Goal: Book appointment/travel/reservation

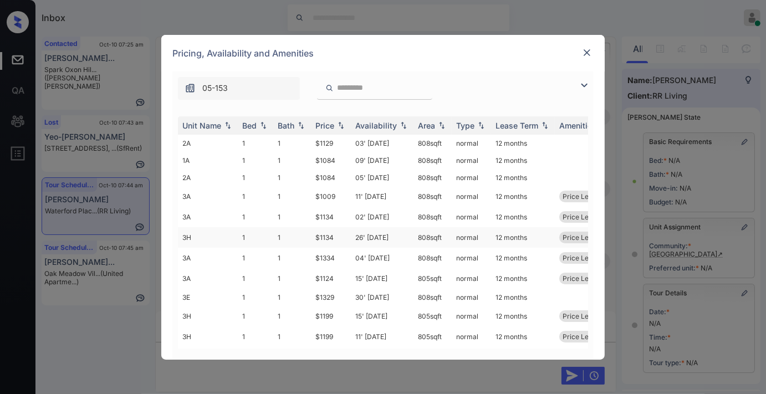
scroll to position [7633, 0]
click at [331, 125] on div "Price" at bounding box center [324, 125] width 19 height 9
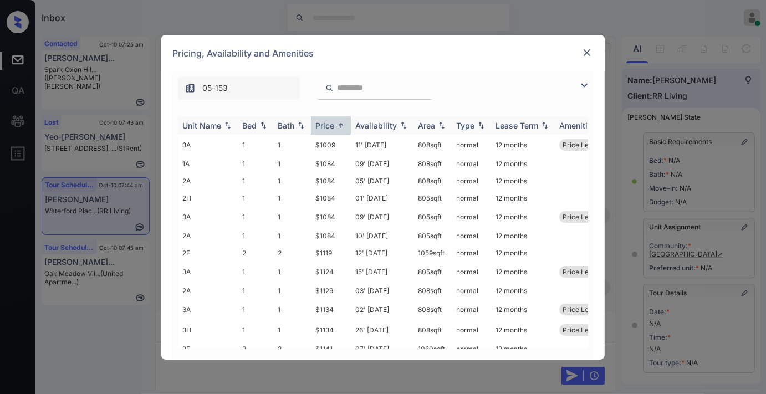
click at [196, 124] on div "Unit Name" at bounding box center [201, 125] width 39 height 9
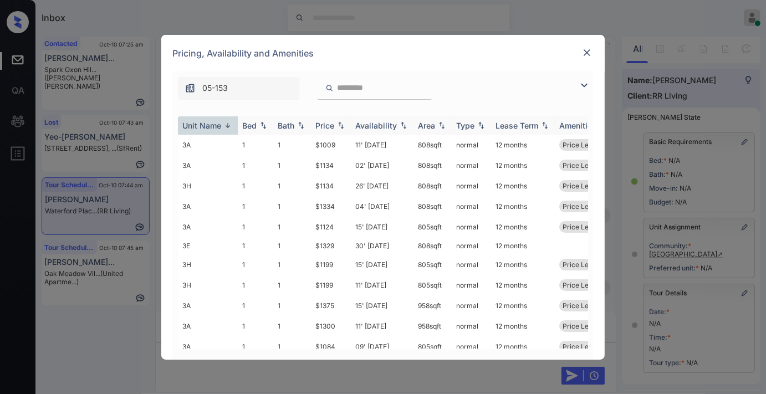
click at [196, 124] on div "Unit Name" at bounding box center [201, 125] width 39 height 9
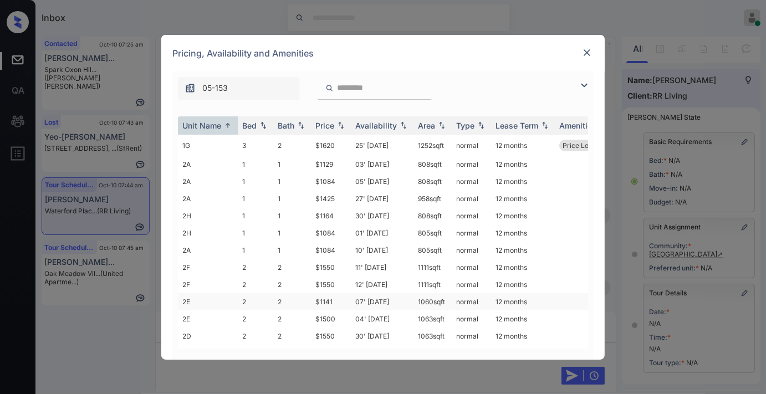
scroll to position [246, 0]
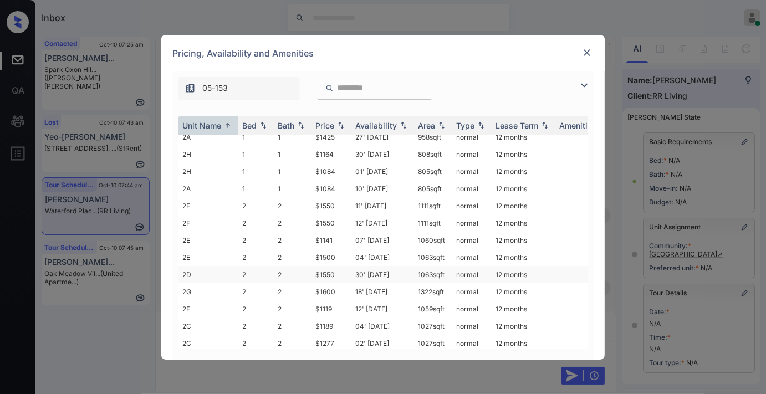
click at [208, 269] on td "2D" at bounding box center [208, 274] width 60 height 17
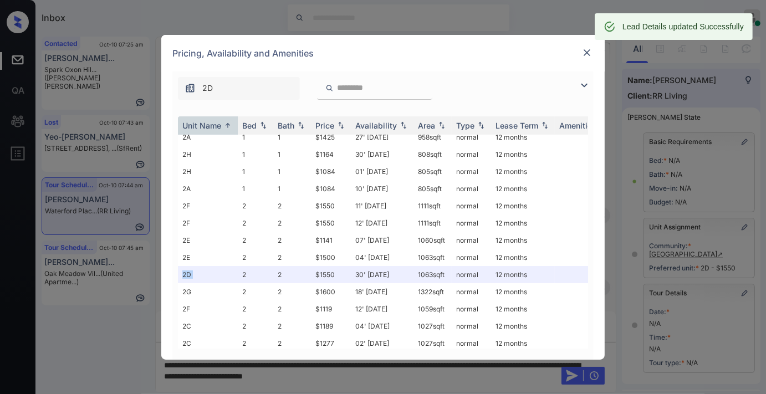
click at [588, 52] on img at bounding box center [587, 52] width 11 height 11
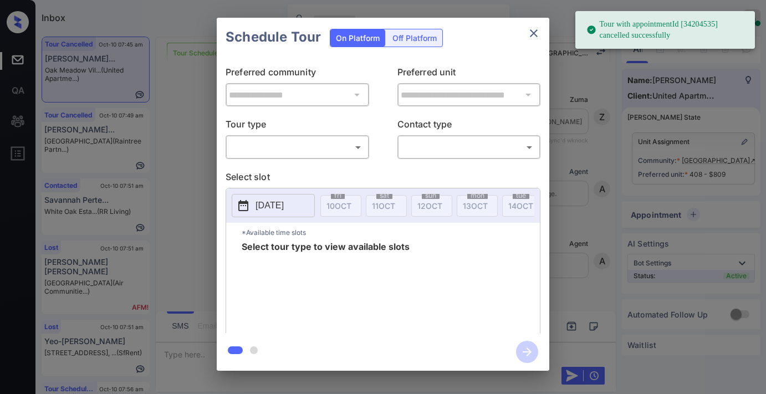
click at [337, 152] on body "Tour with appointmentId [34204535] cancelled successfully Inbox Samantha Solive…" at bounding box center [383, 197] width 766 height 394
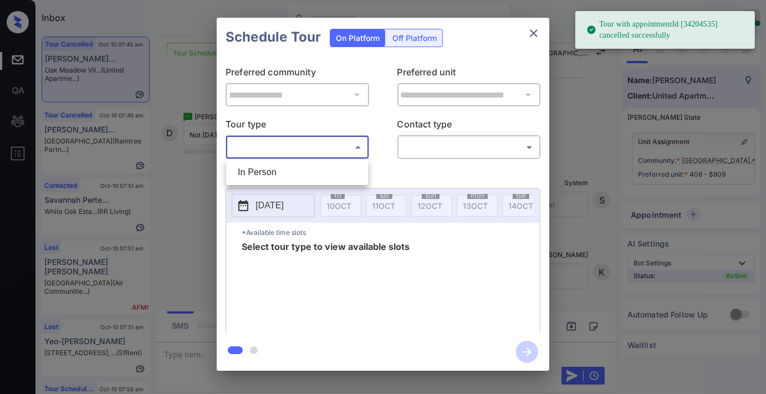
click at [328, 174] on li "In Person" at bounding box center [297, 172] width 136 height 20
type input "********"
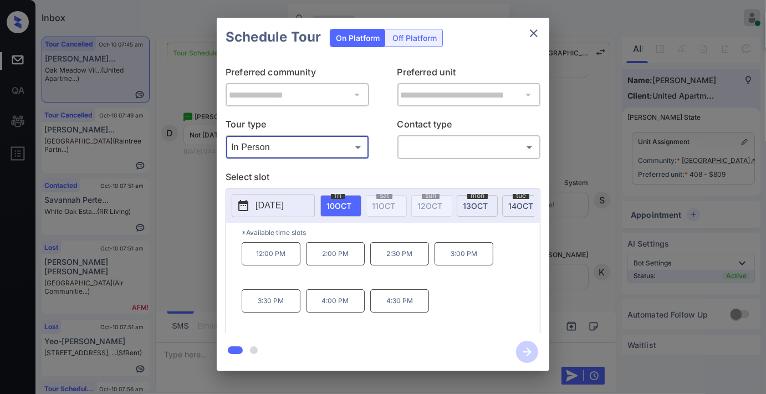
click at [284, 203] on p "2025-10-10" at bounding box center [270, 205] width 28 height 13
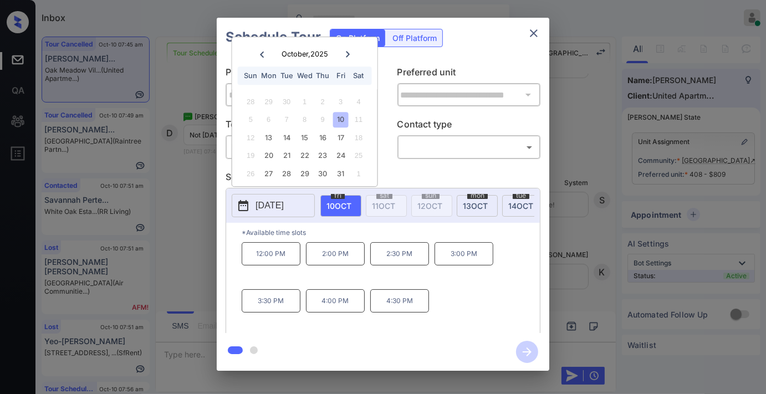
click at [536, 35] on icon "close" at bounding box center [534, 33] width 8 height 8
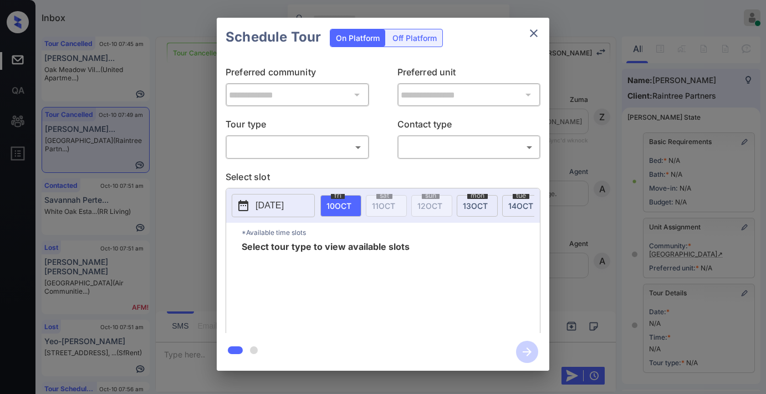
click at [283, 142] on body "Inbox Samantha Soliven Online Set yourself offline Set yourself on break Profil…" at bounding box center [383, 197] width 766 height 394
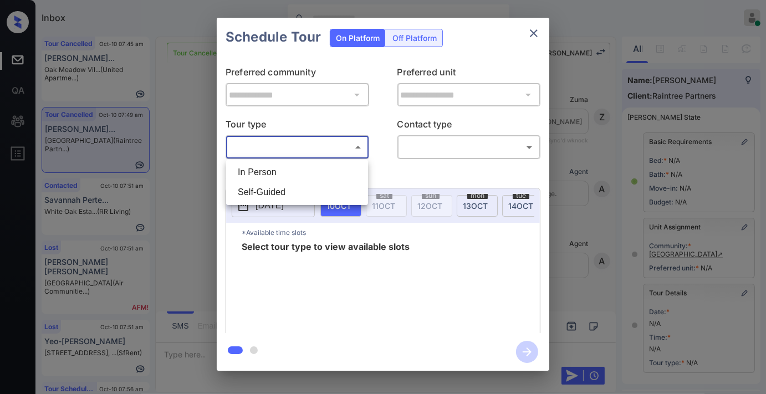
scroll to position [154, 0]
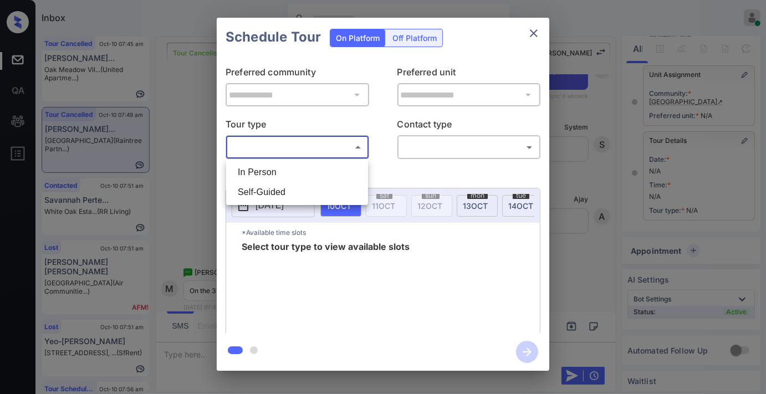
click at [281, 172] on li "In Person" at bounding box center [297, 172] width 136 height 20
type input "********"
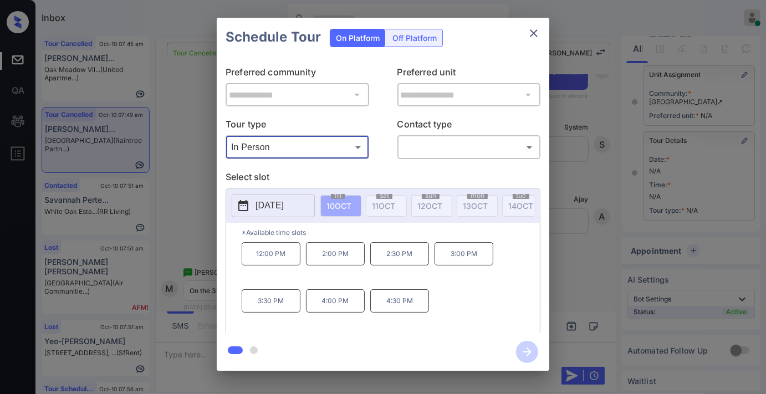
click at [274, 203] on p "[DATE]" at bounding box center [270, 205] width 28 height 13
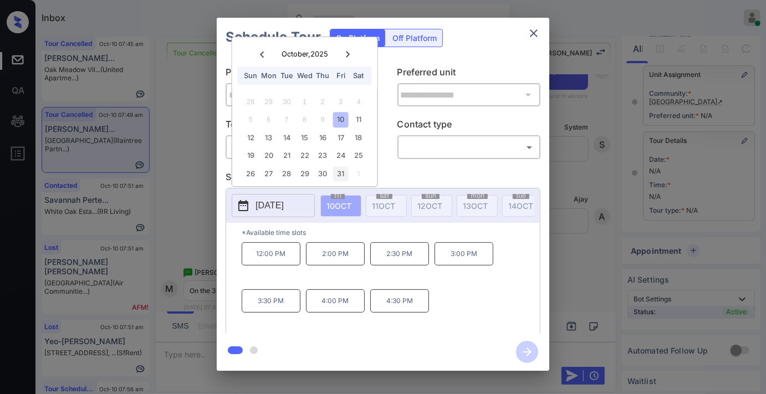
click at [339, 172] on div "31" at bounding box center [340, 173] width 15 height 15
click at [529, 25] on button "close" at bounding box center [534, 33] width 22 height 22
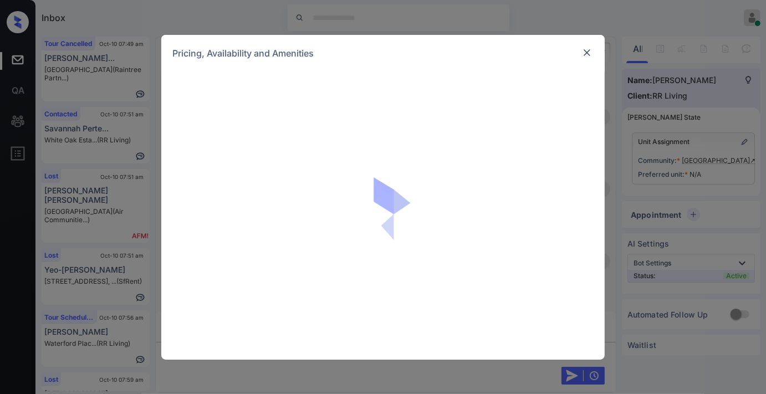
scroll to position [1792, 0]
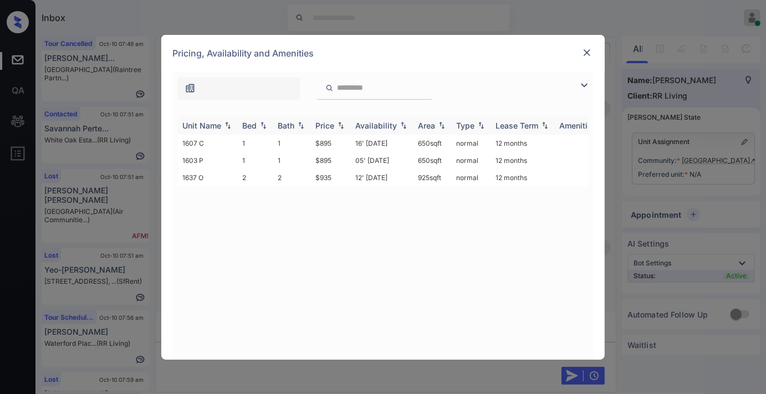
click at [331, 130] on th "Price" at bounding box center [331, 125] width 40 height 18
click at [593, 51] on div at bounding box center [586, 52] width 13 height 13
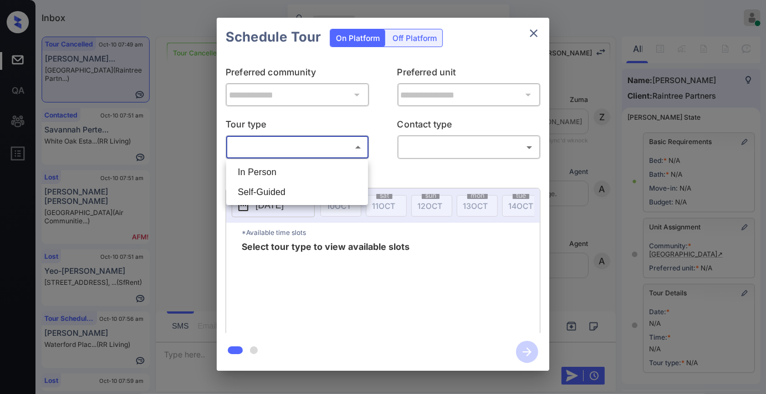
scroll to position [123, 0]
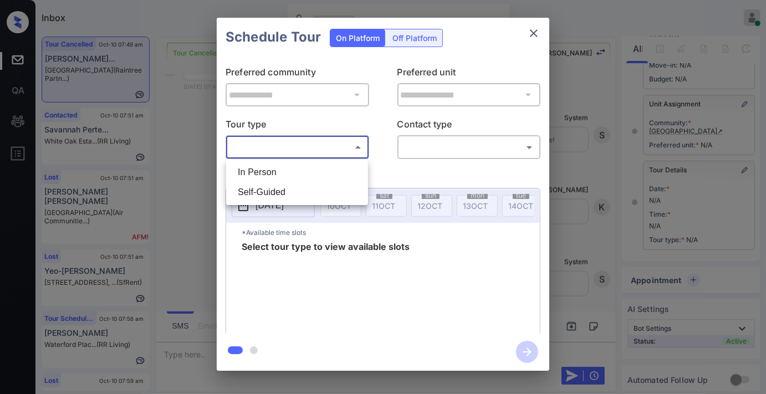
click at [300, 175] on li "In Person" at bounding box center [297, 172] width 136 height 20
type input "********"
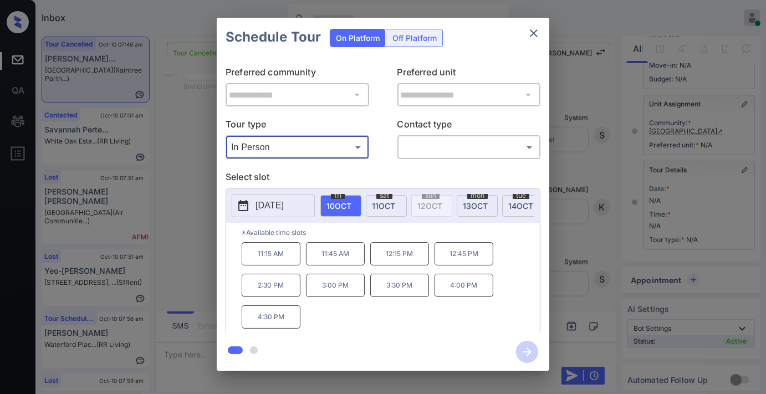
click at [284, 205] on p "[DATE]" at bounding box center [270, 205] width 28 height 13
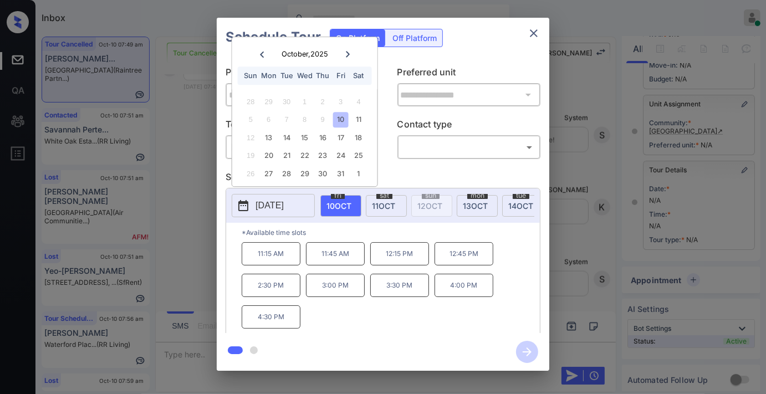
click at [284, 205] on p "[DATE]" at bounding box center [270, 205] width 28 height 13
click at [403, 180] on p "Select slot" at bounding box center [383, 179] width 315 height 18
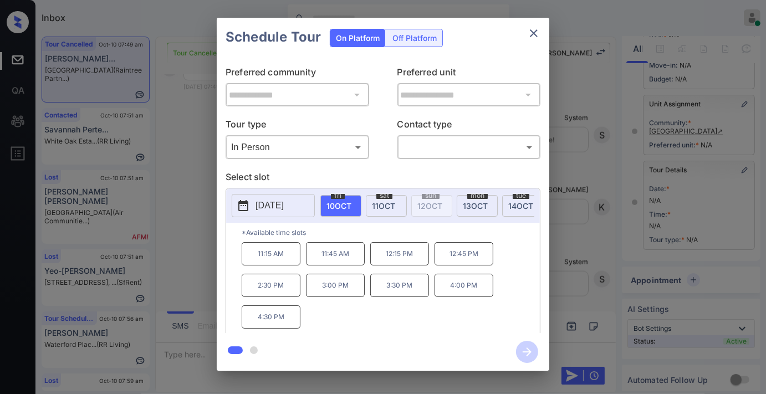
click at [268, 202] on p "[DATE]" at bounding box center [270, 205] width 28 height 13
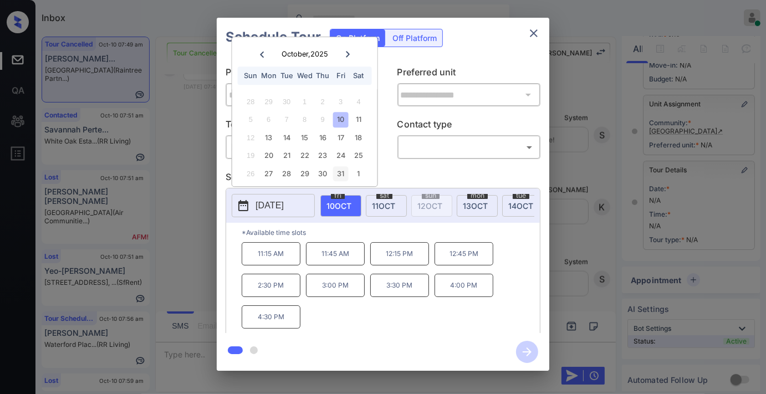
click at [340, 174] on div "31" at bounding box center [340, 173] width 15 height 15
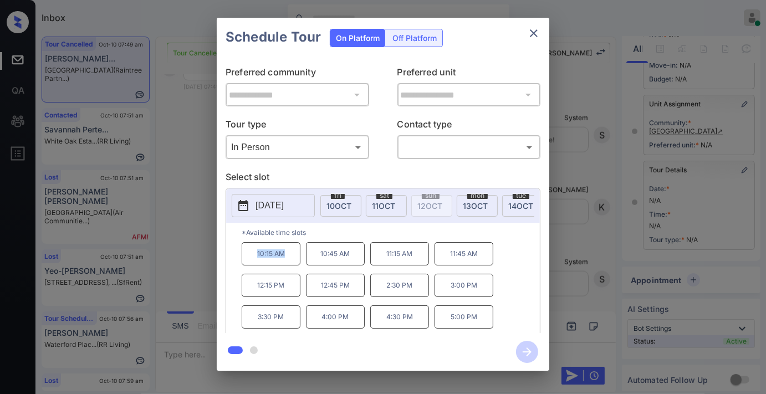
drag, startPoint x: 297, startPoint y: 261, endPoint x: 241, endPoint y: 263, distance: 55.5
click at [240, 263] on div "*Available time slots 10:15 AM 10:45 AM 11:15 AM 11:45 AM 12:15 PM 12:45 PM 2:3…" at bounding box center [383, 280] width 314 height 114
copy p "10:15 AM"
click at [528, 39] on icon "close" at bounding box center [533, 33] width 13 height 13
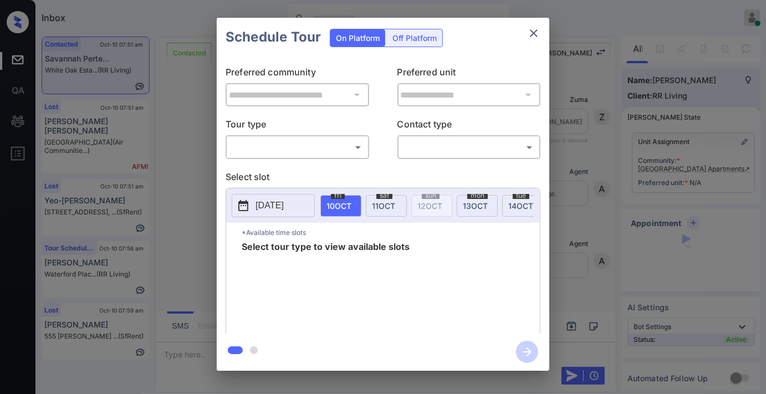
scroll to position [862, 0]
click at [326, 132] on p "Tour type" at bounding box center [298, 127] width 144 height 18
click at [325, 146] on body "Inbox [PERSON_NAME] Online Set yourself offline Set yourself on break Profile S…" at bounding box center [383, 197] width 766 height 394
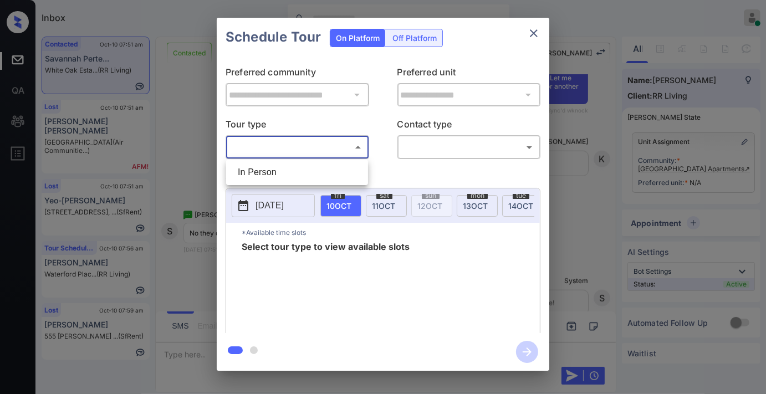
click at [328, 171] on li "In Person" at bounding box center [297, 172] width 136 height 20
type input "********"
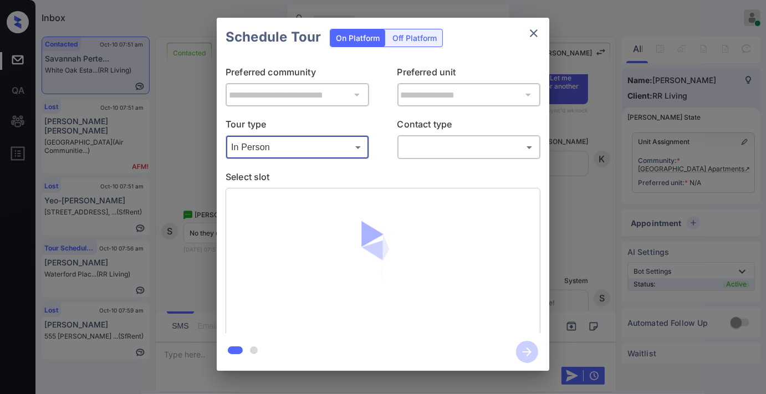
click at [483, 146] on body "Inbox [PERSON_NAME] Online Set yourself offline Set yourself on break Profile S…" at bounding box center [383, 197] width 766 height 394
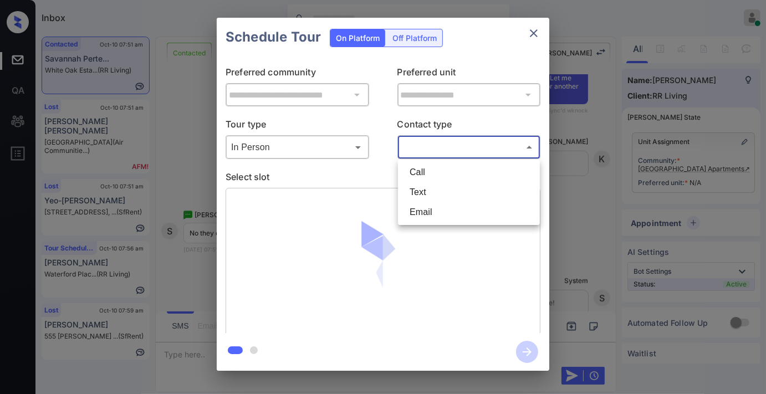
click at [461, 186] on li "Text" at bounding box center [469, 192] width 136 height 20
type input "****"
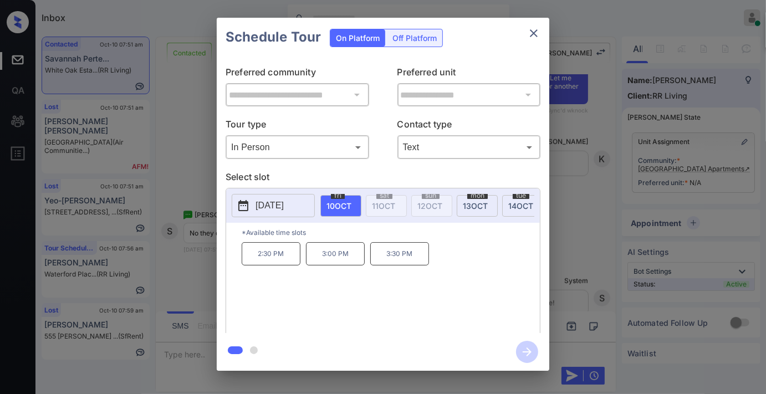
click at [267, 201] on p "[DATE]" at bounding box center [270, 205] width 28 height 13
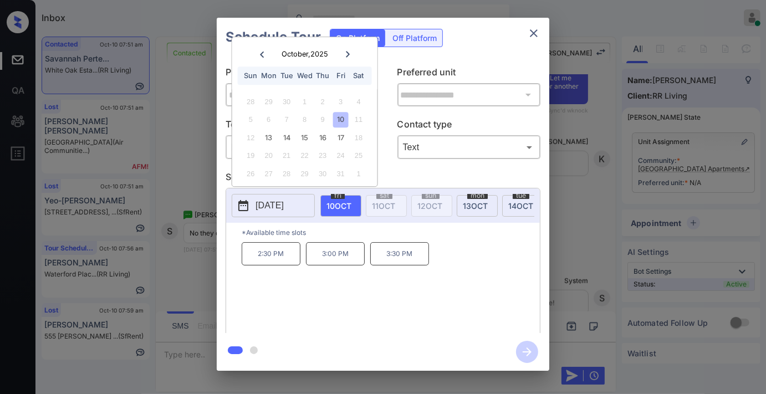
click at [533, 32] on icon "close" at bounding box center [534, 33] width 8 height 8
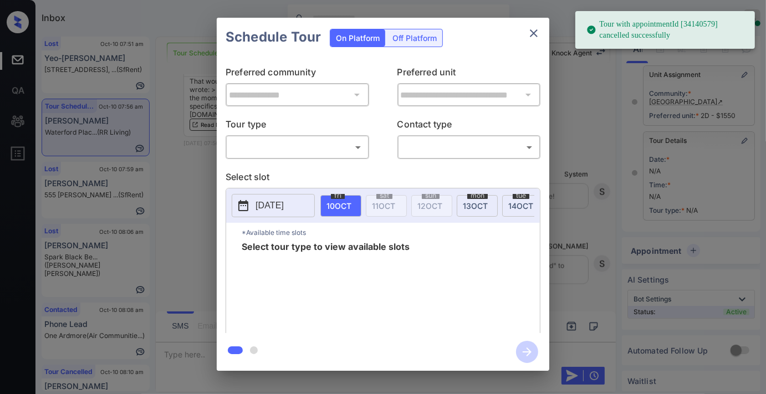
scroll to position [154, 0]
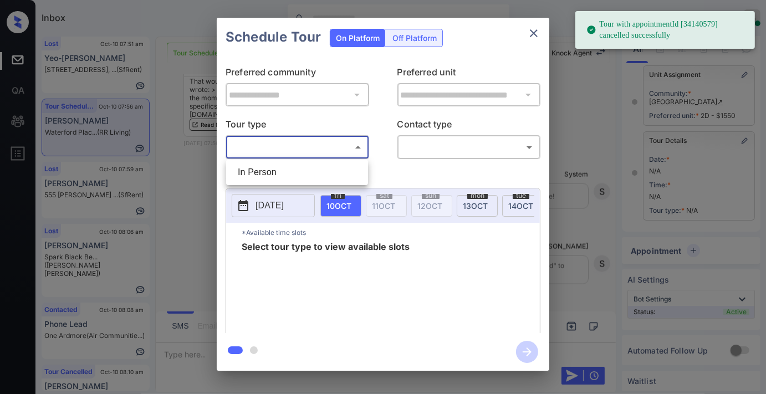
click at [319, 152] on body "Tour with appointmentId [34140579] cancelled successfully Inbox Samantha Solive…" at bounding box center [383, 197] width 766 height 394
click at [313, 176] on li "In Person" at bounding box center [297, 172] width 136 height 20
type input "********"
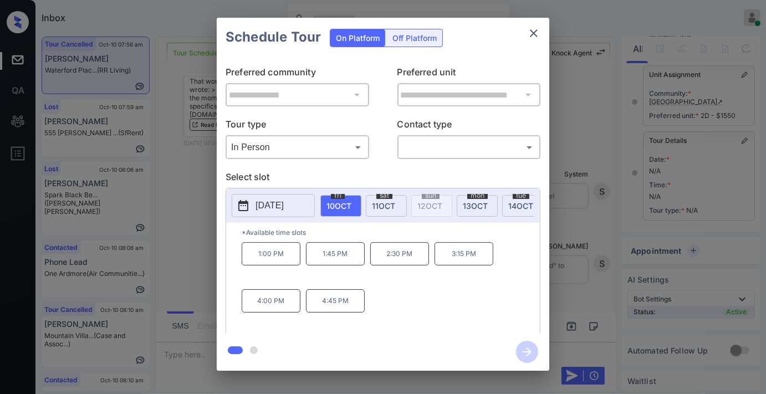
click at [284, 206] on p "[DATE]" at bounding box center [270, 205] width 28 height 13
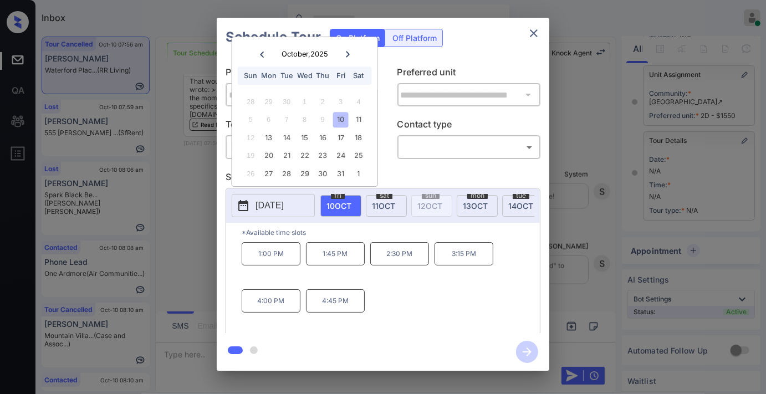
click at [379, 208] on span "11 OCT" at bounding box center [383, 205] width 23 height 9
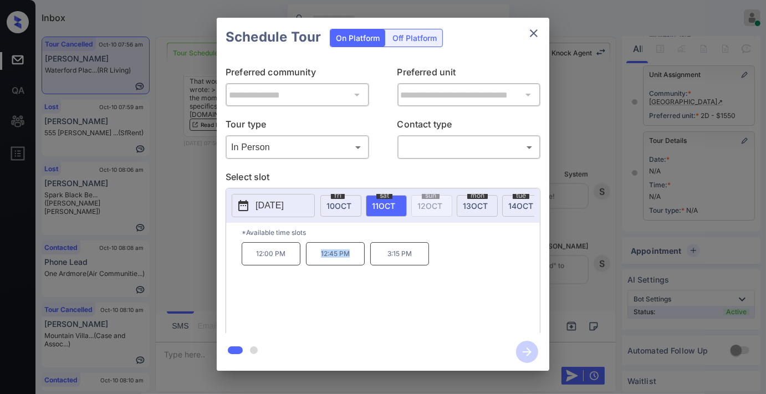
drag, startPoint x: 351, startPoint y: 262, endPoint x: 314, endPoint y: 262, distance: 37.1
click at [314, 262] on p "12:45 PM" at bounding box center [335, 253] width 59 height 23
copy p "12:45 PM"
click at [534, 34] on icon "close" at bounding box center [534, 33] width 8 height 8
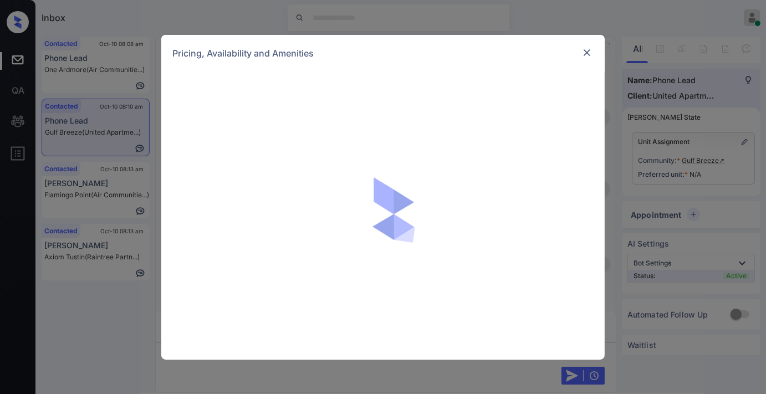
scroll to position [431, 0]
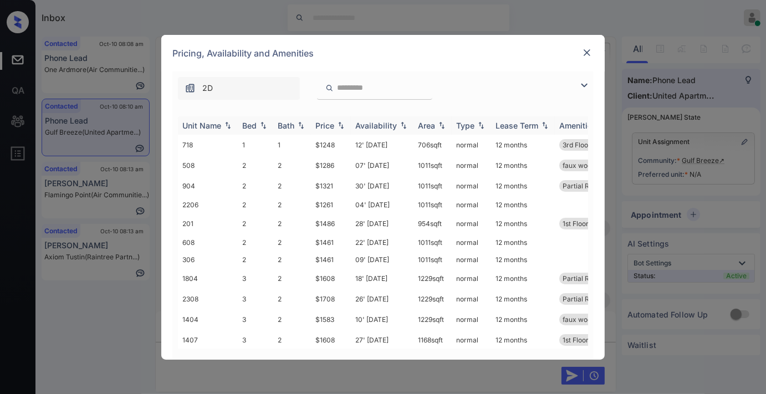
click at [325, 129] on div "Price" at bounding box center [324, 125] width 19 height 9
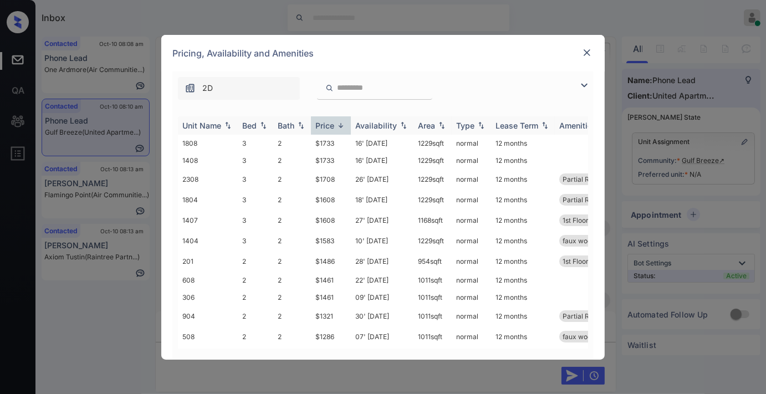
click at [325, 129] on div "Price" at bounding box center [324, 125] width 19 height 9
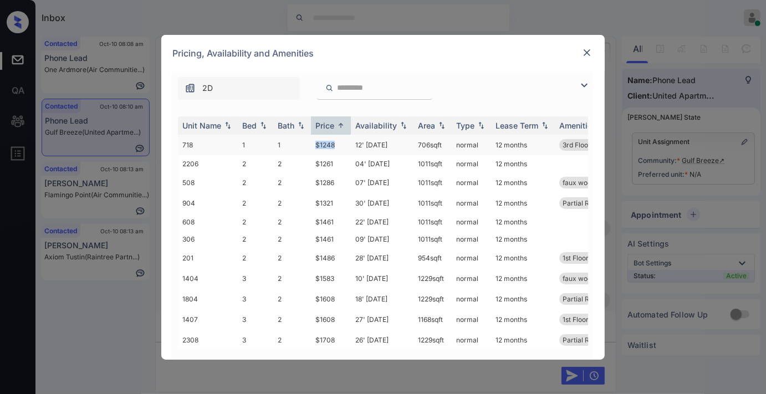
drag, startPoint x: 328, startPoint y: 144, endPoint x: 303, endPoint y: 143, distance: 24.4
click at [303, 143] on tr "718 1 1 $1248 12' Nov 25 706 sqft normal 12 months 3rd Floor Pool view" at bounding box center [467, 145] width 579 height 21
copy tr "$1248"
click at [363, 142] on td "12' Nov 25" at bounding box center [382, 145] width 63 height 21
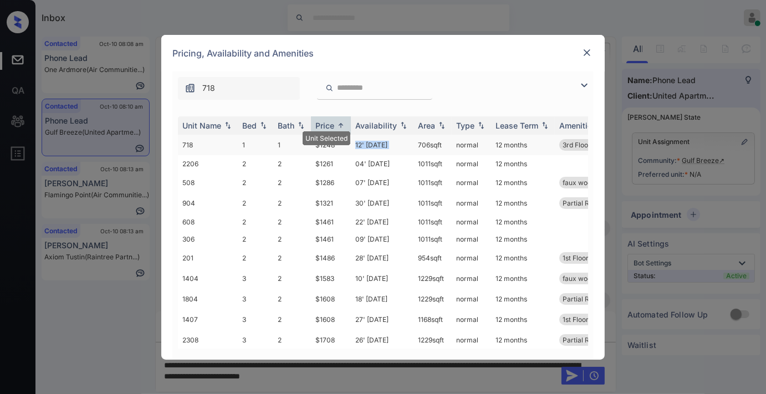
click at [363, 142] on td "12' Nov 25" at bounding box center [382, 145] width 63 height 21
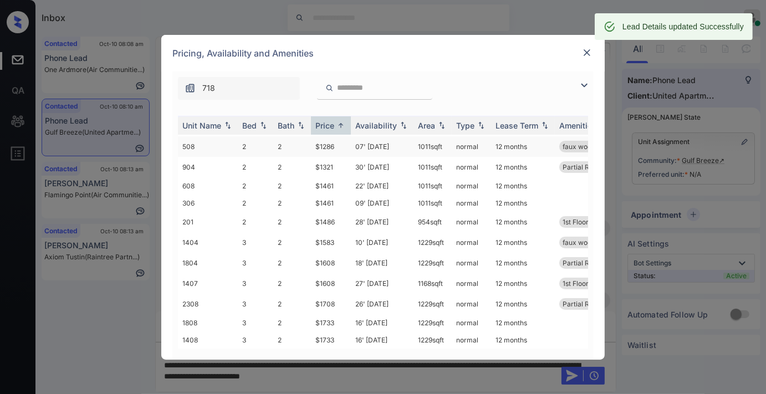
scroll to position [0, 0]
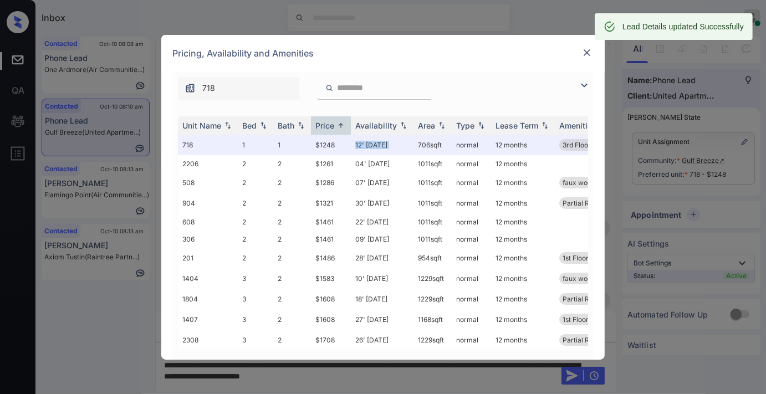
click at [586, 50] on img at bounding box center [587, 52] width 11 height 11
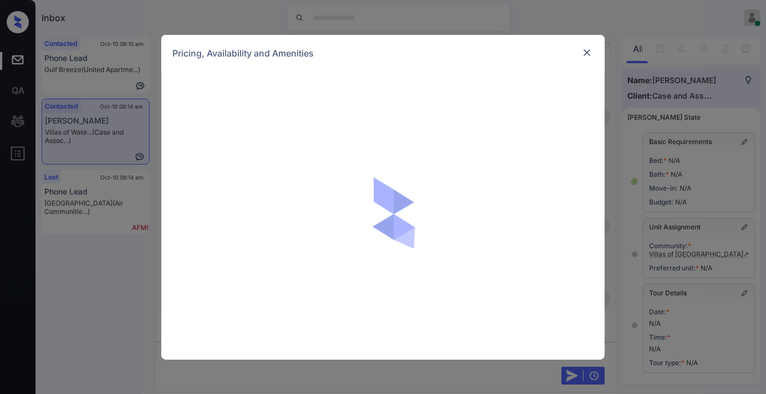
scroll to position [8038, 0]
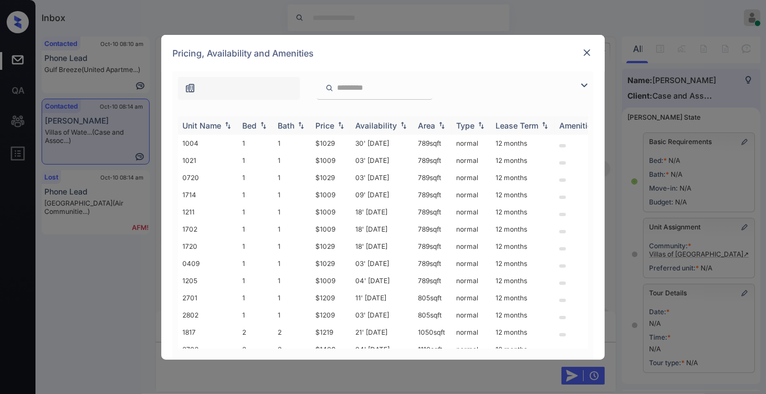
click at [333, 123] on div "Price" at bounding box center [324, 125] width 19 height 9
click at [583, 79] on div at bounding box center [586, 85] width 13 height 13
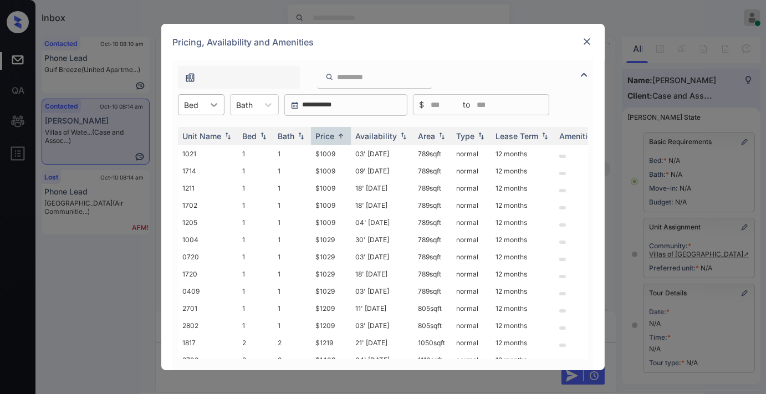
click at [220, 109] on div at bounding box center [214, 105] width 20 height 20
click at [215, 150] on div "2" at bounding box center [201, 152] width 47 height 20
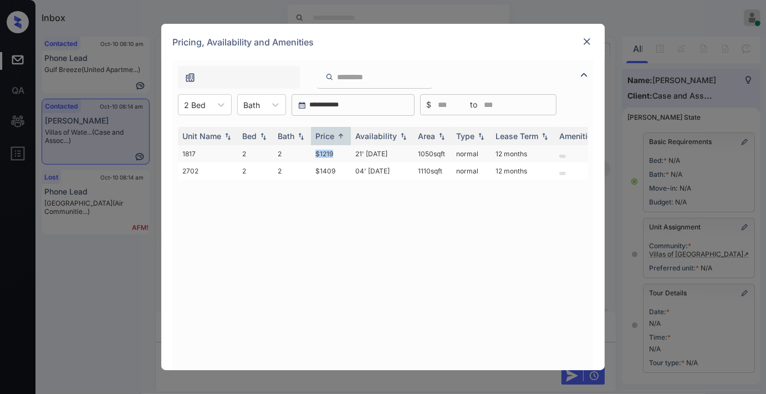
drag, startPoint x: 341, startPoint y: 152, endPoint x: 310, endPoint y: 153, distance: 31.1
click at [310, 153] on tr "1817 2 2 $1219 21' Aug 25 1050 sqft normal 12 months" at bounding box center [467, 153] width 579 height 17
copy tr "$1219"
click at [343, 156] on td "$1219" at bounding box center [331, 153] width 40 height 17
click at [590, 37] on img at bounding box center [587, 41] width 11 height 11
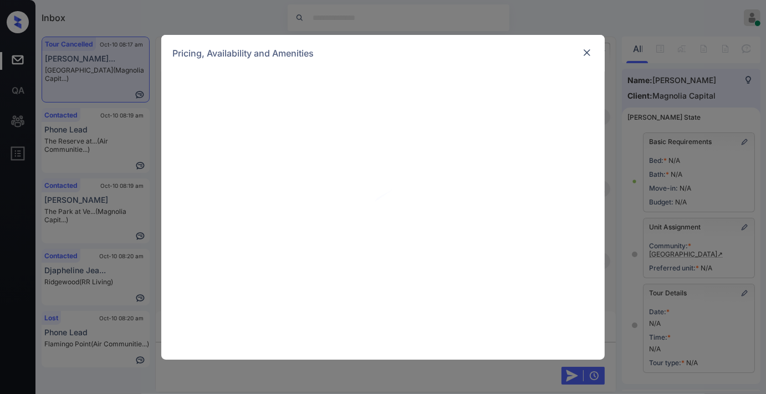
scroll to position [6397, 0]
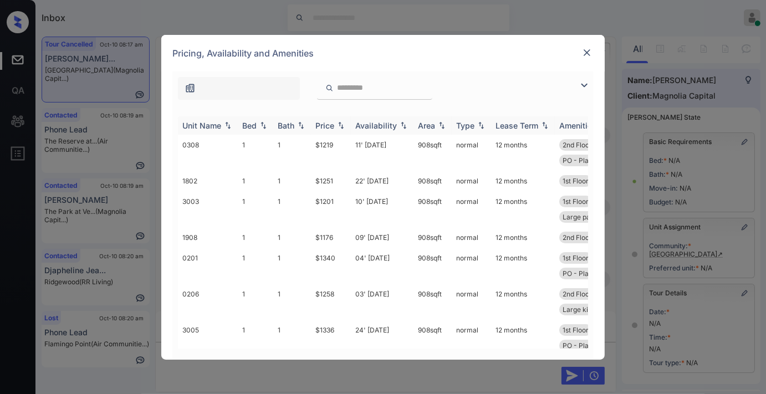
click at [338, 121] on img at bounding box center [340, 125] width 11 height 8
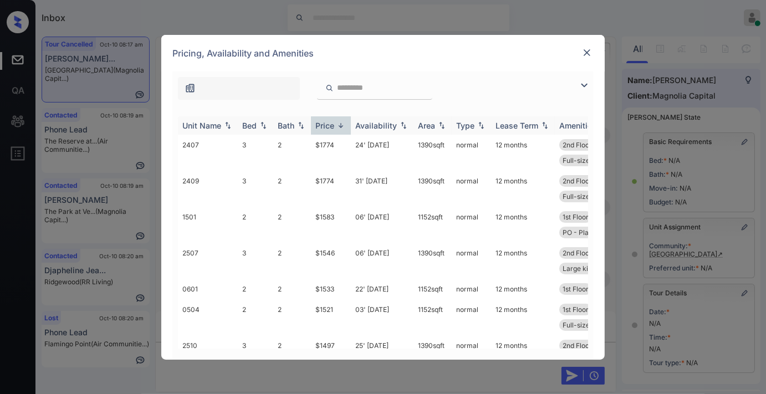
click at [337, 121] on img at bounding box center [340, 125] width 11 height 8
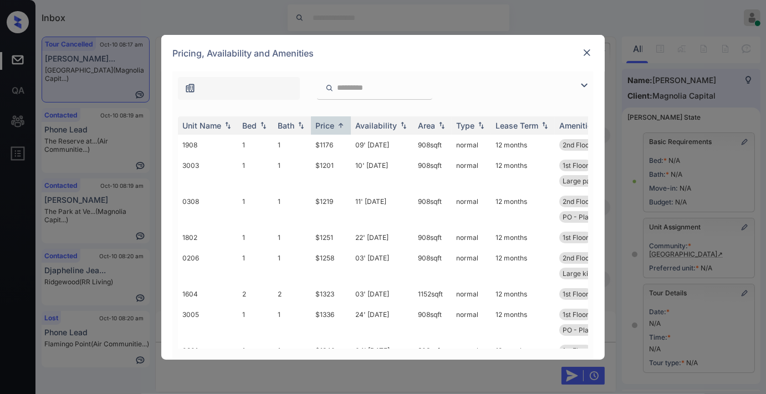
click at [584, 81] on img at bounding box center [584, 85] width 13 height 13
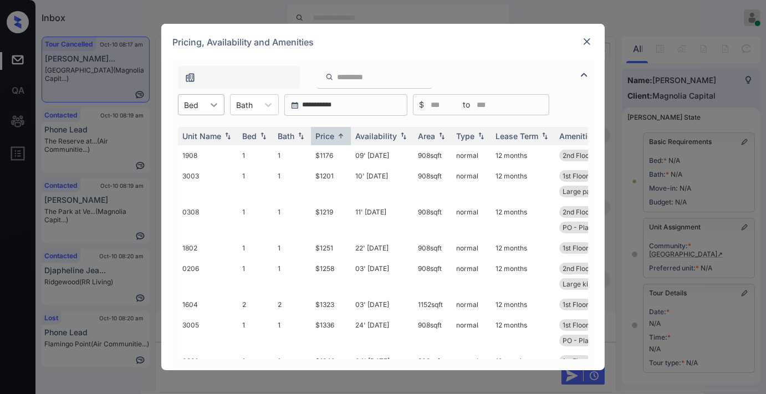
click at [205, 106] on div at bounding box center [214, 105] width 20 height 20
click at [202, 164] on div "3" at bounding box center [201, 172] width 47 height 20
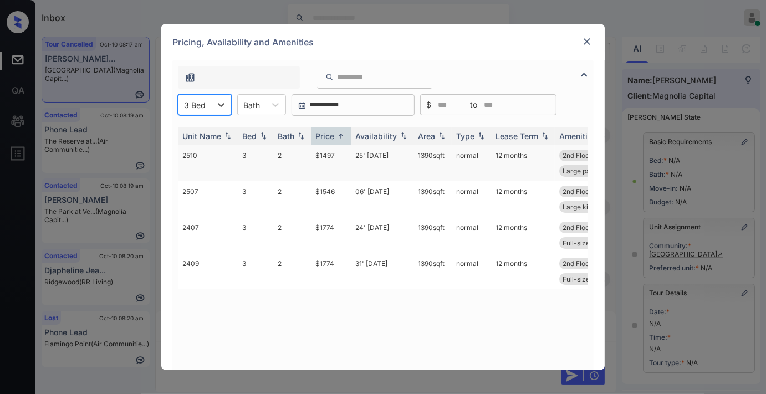
click at [335, 154] on td "$1497" at bounding box center [331, 163] width 40 height 36
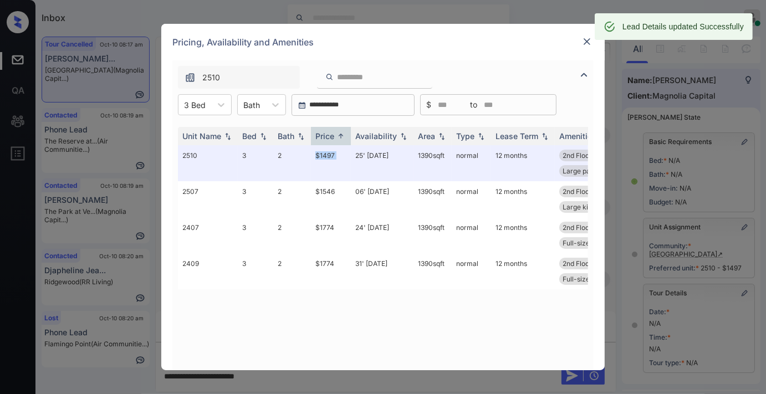
click at [585, 40] on img at bounding box center [587, 41] width 11 height 11
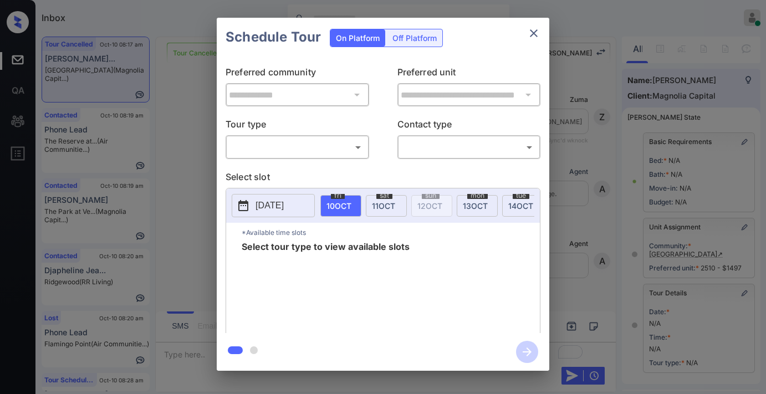
click at [312, 152] on body "Inbox [PERSON_NAME] Online Set yourself offline Set yourself on break Profile S…" at bounding box center [383, 197] width 766 height 394
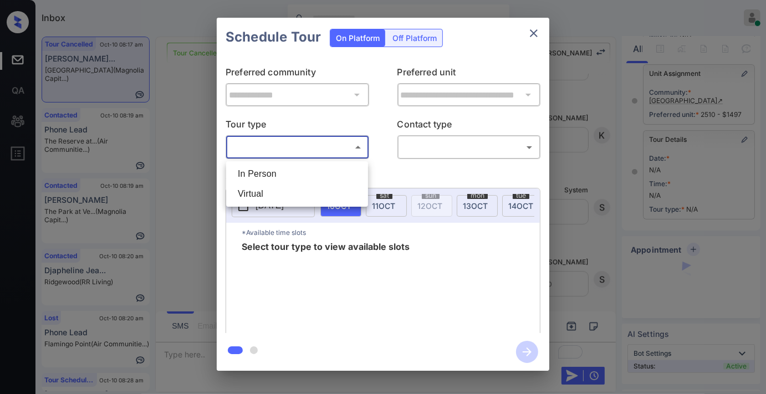
click at [294, 176] on li "In Person" at bounding box center [297, 174] width 136 height 20
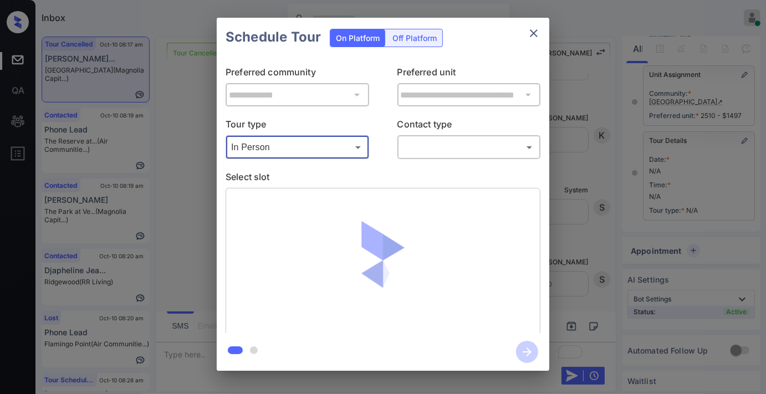
type input "********"
click at [421, 152] on div at bounding box center [383, 197] width 766 height 394
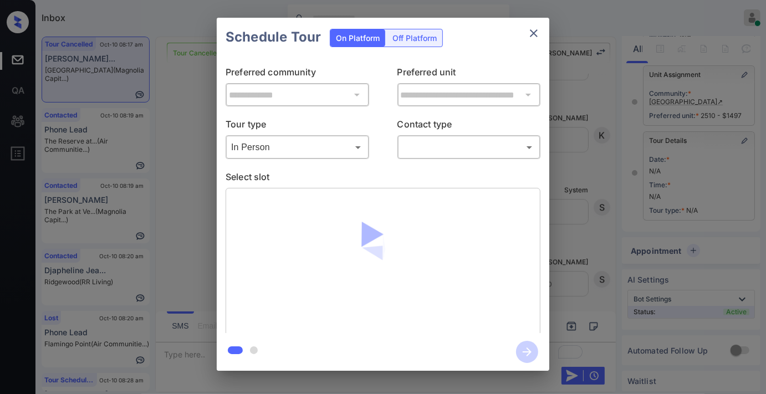
click at [422, 152] on body "Inbox [PERSON_NAME] Online Set yourself offline Set yourself on break Profile S…" at bounding box center [383, 197] width 766 height 394
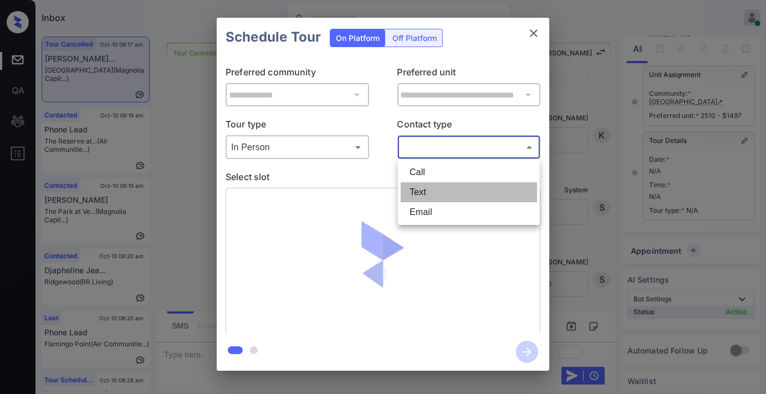
click at [425, 191] on li "Text" at bounding box center [469, 192] width 136 height 20
type input "****"
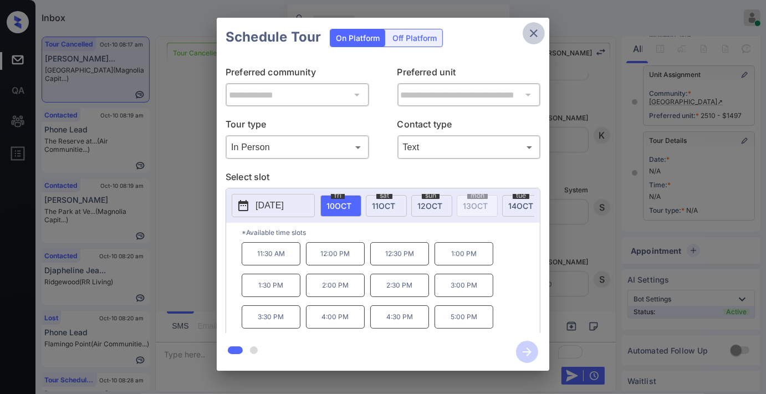
click at [535, 32] on icon "close" at bounding box center [534, 33] width 8 height 8
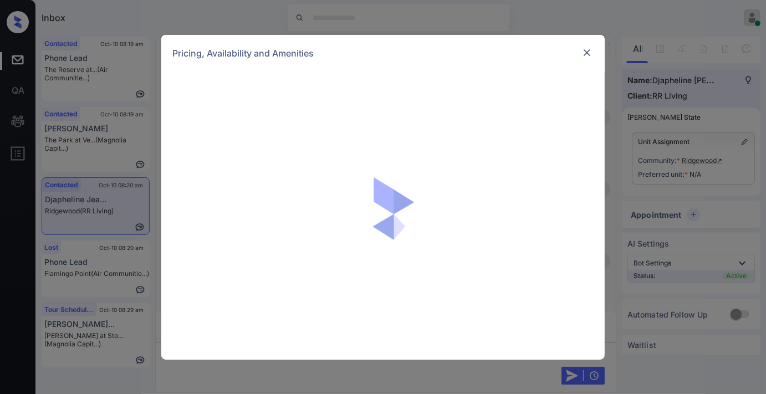
scroll to position [554, 0]
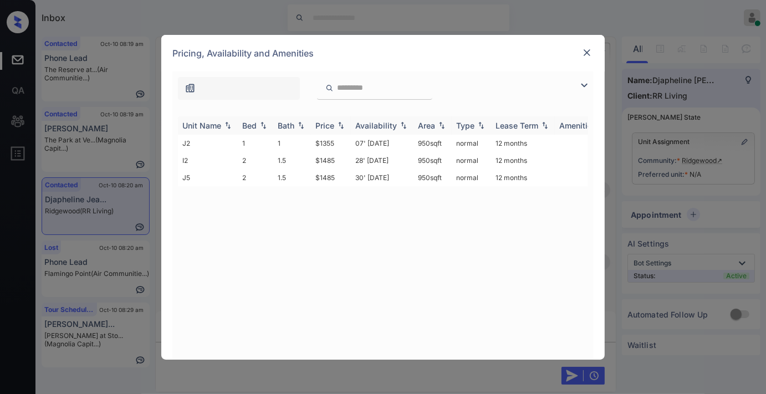
click at [323, 128] on div "Price" at bounding box center [324, 125] width 19 height 9
click at [331, 159] on td "$1485" at bounding box center [331, 160] width 40 height 17
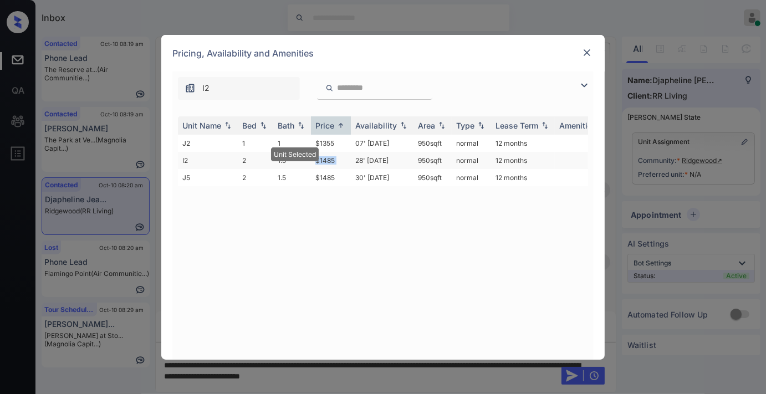
click at [331, 159] on td "$1485" at bounding box center [331, 160] width 40 height 17
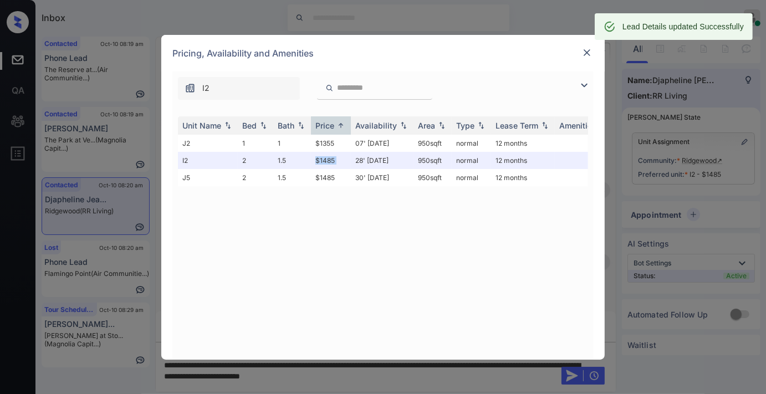
click at [588, 54] on img at bounding box center [587, 52] width 11 height 11
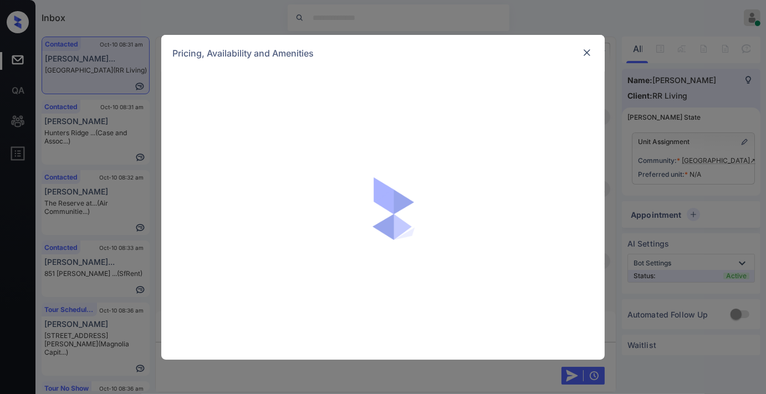
scroll to position [492, 0]
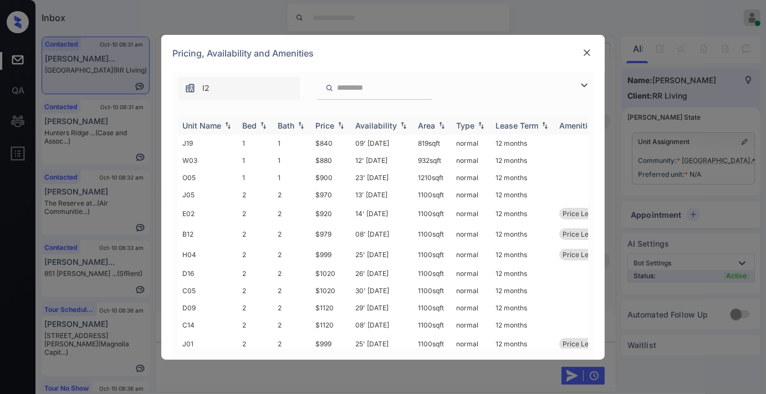
click at [336, 129] on img at bounding box center [340, 125] width 11 height 8
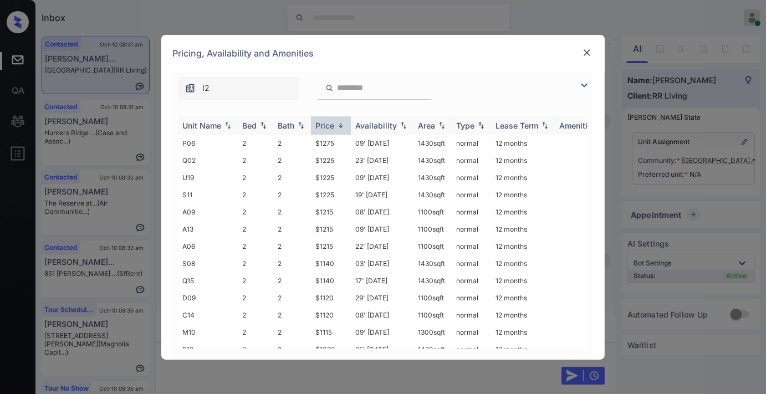
click at [336, 129] on img at bounding box center [340, 125] width 11 height 8
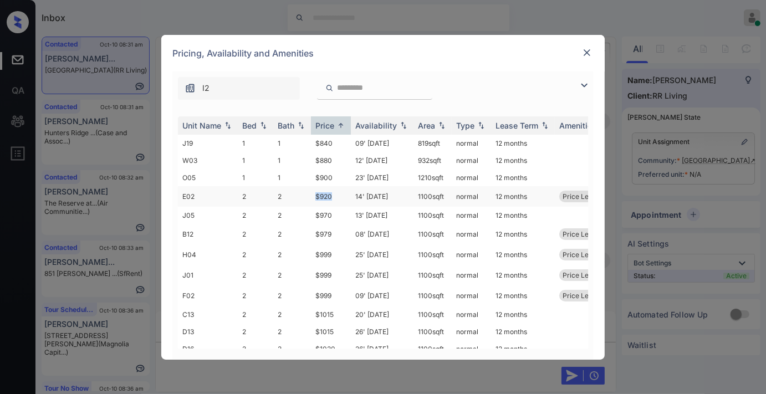
drag, startPoint x: 339, startPoint y: 191, endPoint x: 312, endPoint y: 196, distance: 27.5
click at [312, 196] on td "$920" at bounding box center [331, 196] width 40 height 21
copy td "$920"
click at [352, 193] on td "14' Oct 25" at bounding box center [382, 196] width 63 height 21
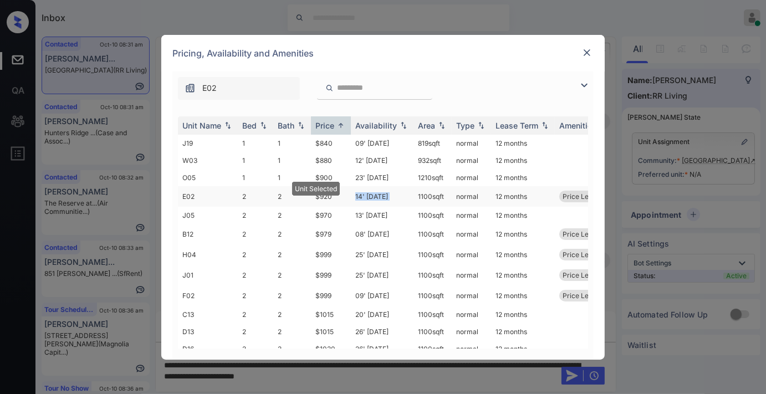
click at [351, 193] on td "14' Oct 25" at bounding box center [382, 196] width 63 height 21
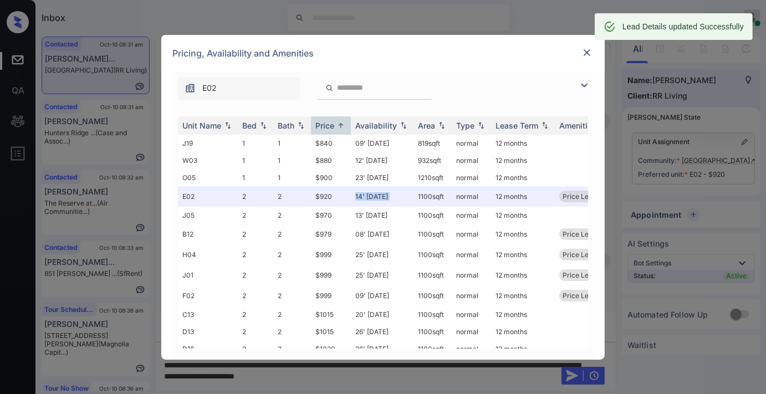
click at [589, 56] on img at bounding box center [587, 52] width 11 height 11
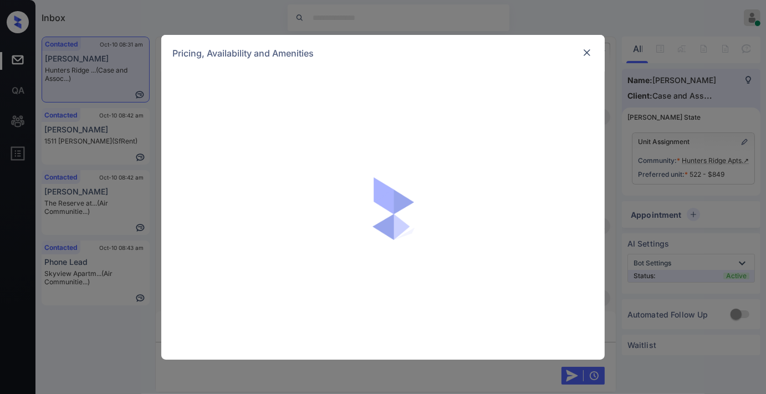
scroll to position [1395, 0]
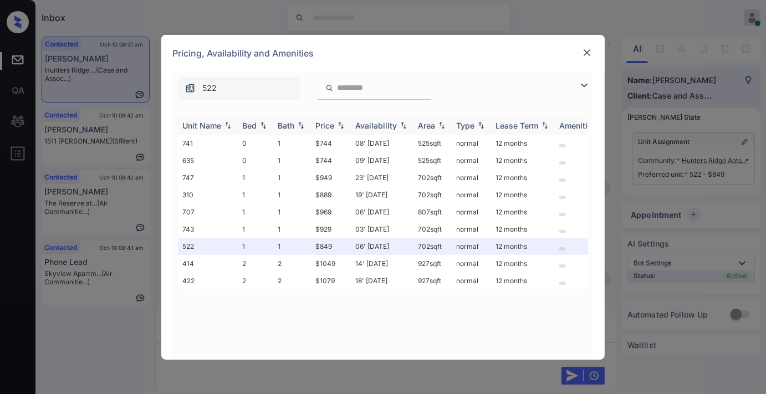
click at [333, 126] on div "Price" at bounding box center [324, 125] width 19 height 9
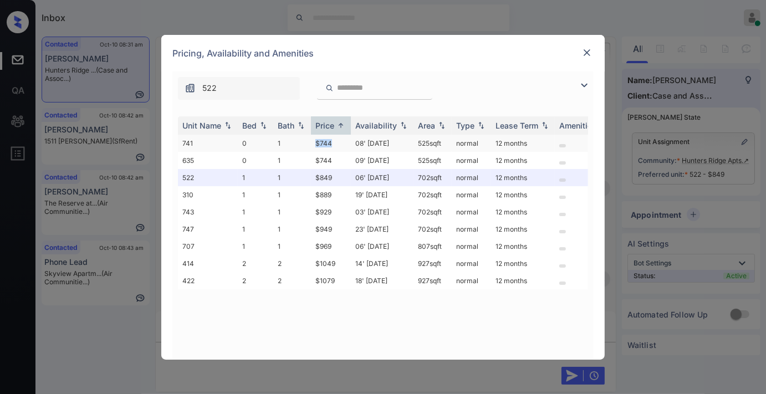
click at [310, 142] on tr "741 0 1 $744 08' Nov 25 525 sqft normal 12 months" at bounding box center [467, 143] width 579 height 17
copy tr "$744"
click at [371, 143] on td "08' Nov 25" at bounding box center [382, 143] width 63 height 17
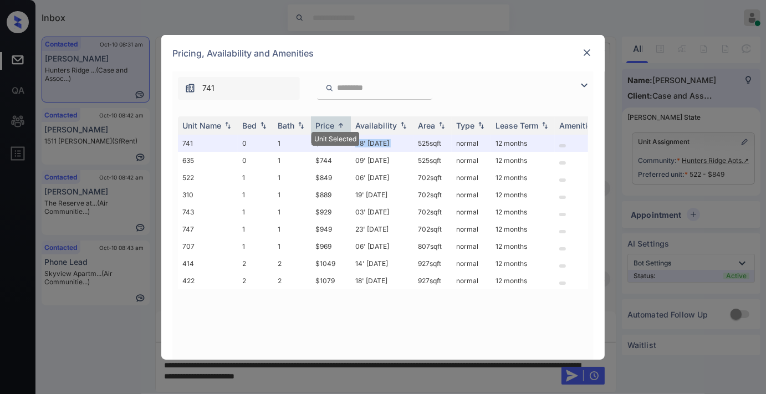
click at [589, 49] on img at bounding box center [587, 52] width 11 height 11
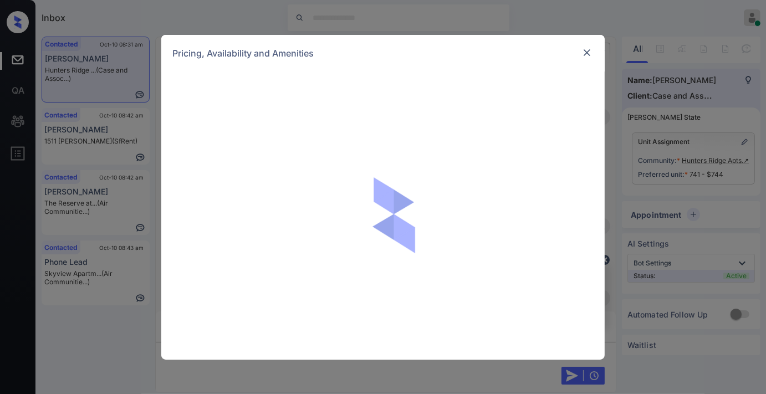
scroll to position [963, 0]
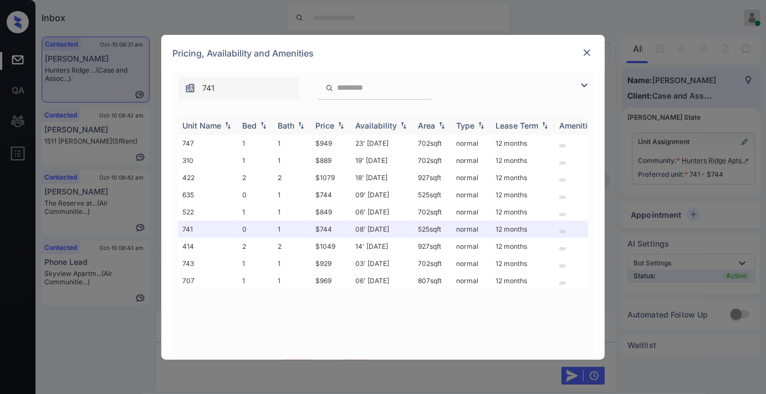
click at [328, 133] on th "Price" at bounding box center [331, 125] width 40 height 18
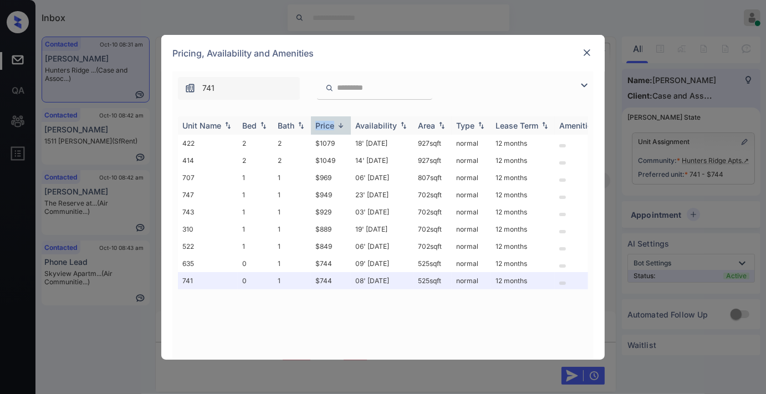
click at [328, 133] on th "Price" at bounding box center [331, 125] width 40 height 18
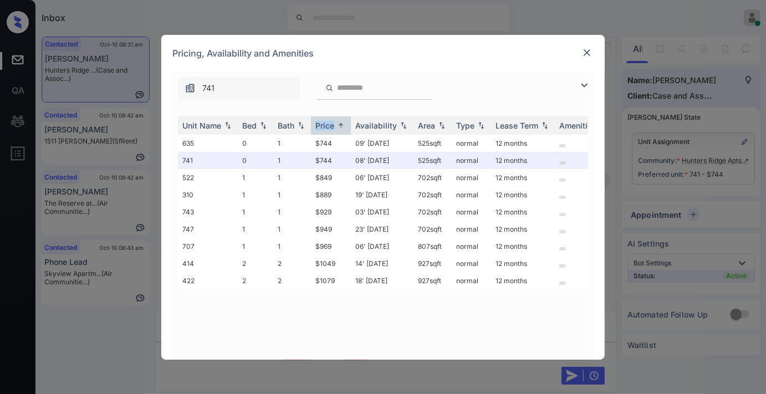
click at [588, 53] on img at bounding box center [587, 52] width 11 height 11
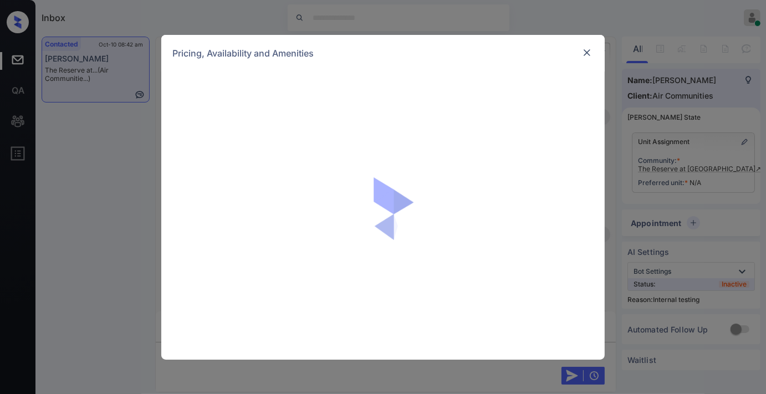
scroll to position [2122, 0]
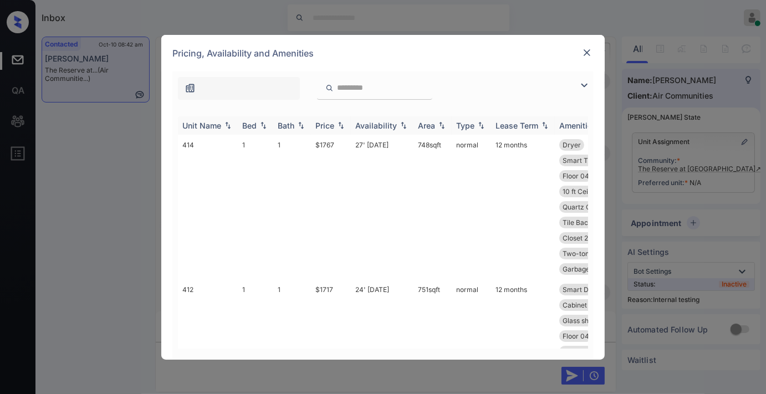
click at [335, 123] on div "Price" at bounding box center [330, 125] width 31 height 9
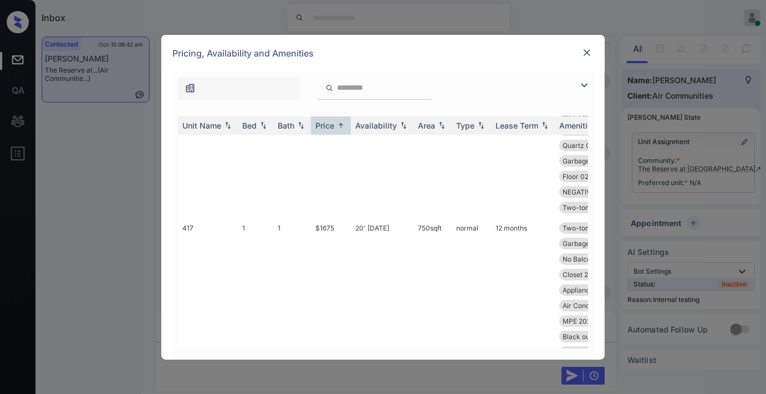
click at [484, 58] on div "Pricing, Availability and Amenities" at bounding box center [382, 53] width 443 height 37
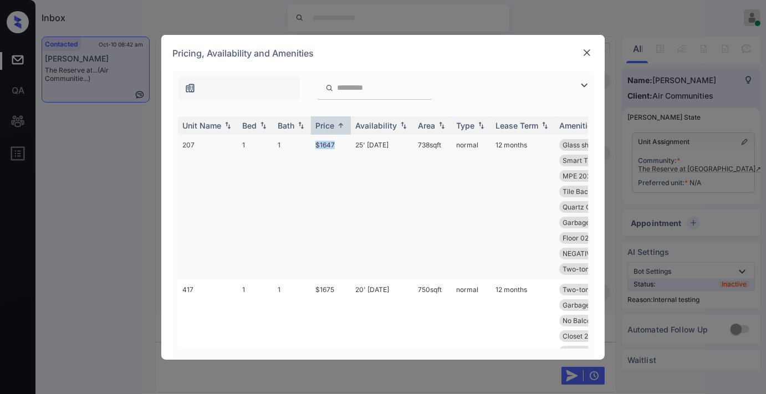
click at [297, 144] on tr "207 1 1 $1647 25' Oct 25 738 sqft normal 12 months Glass showers Smart Door Loc…" at bounding box center [467, 207] width 579 height 145
click at [590, 53] on img at bounding box center [587, 52] width 11 height 11
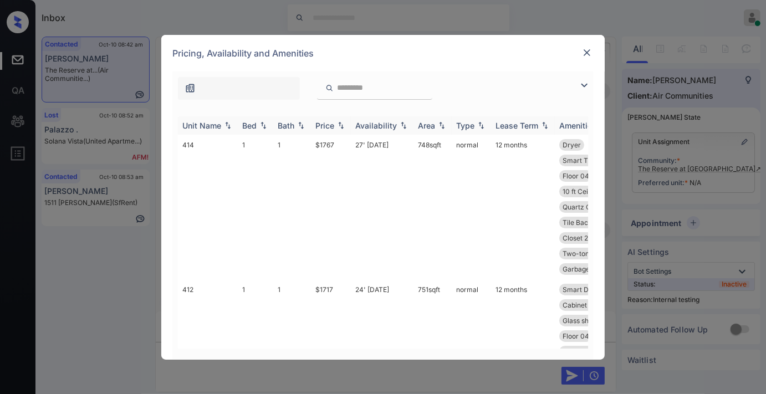
click at [324, 129] on div "Price" at bounding box center [324, 125] width 19 height 9
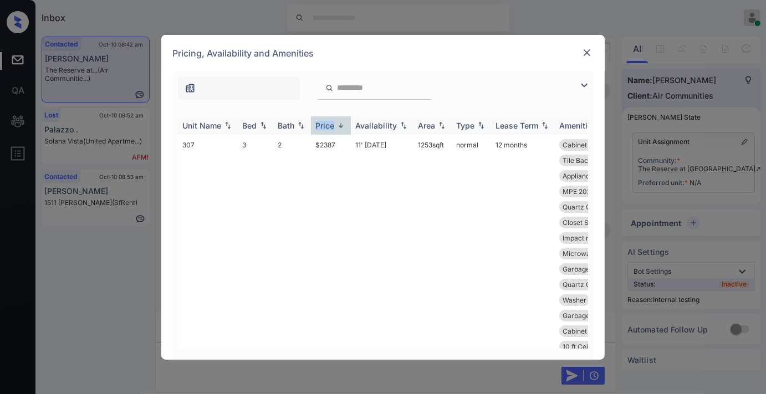
click at [324, 129] on div "Price" at bounding box center [324, 125] width 19 height 9
click at [511, 65] on div "Pricing, Availability and Amenities" at bounding box center [382, 53] width 443 height 37
drag, startPoint x: 342, startPoint y: 139, endPoint x: 312, endPoint y: 141, distance: 30.5
click at [312, 141] on td "$1647" at bounding box center [331, 207] width 40 height 145
copy td "$1647"
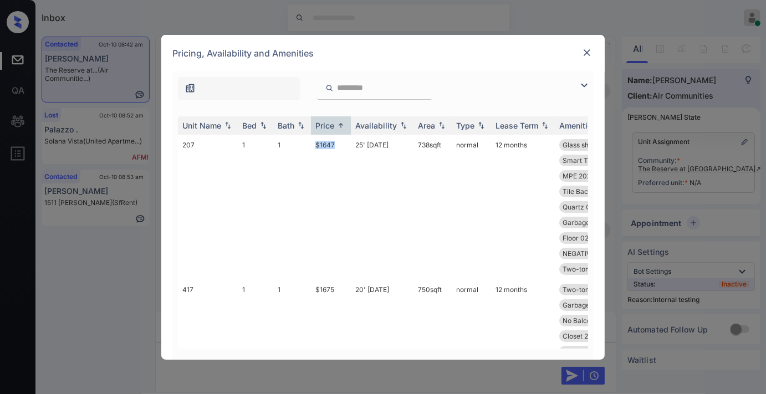
click at [584, 91] on img at bounding box center [584, 85] width 13 height 13
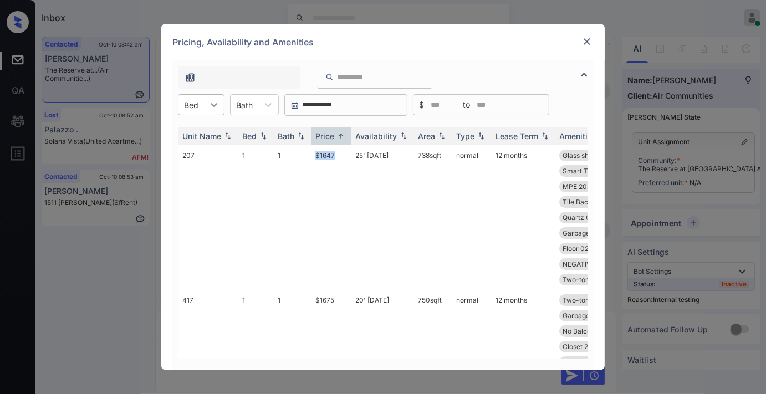
click at [211, 110] on div at bounding box center [214, 105] width 20 height 20
click at [201, 151] on div "2" at bounding box center [201, 152] width 47 height 20
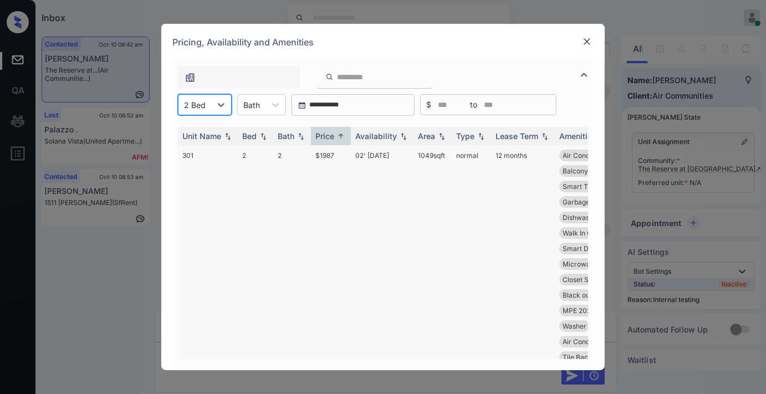
click at [342, 157] on td "$1987" at bounding box center [331, 357] width 40 height 424
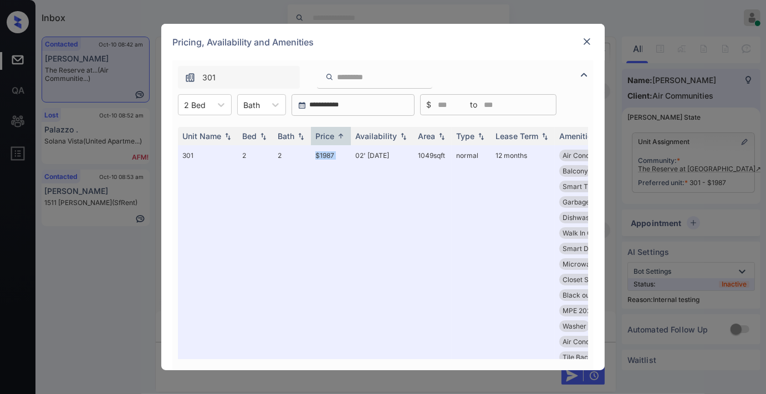
click at [582, 39] on img at bounding box center [587, 41] width 11 height 11
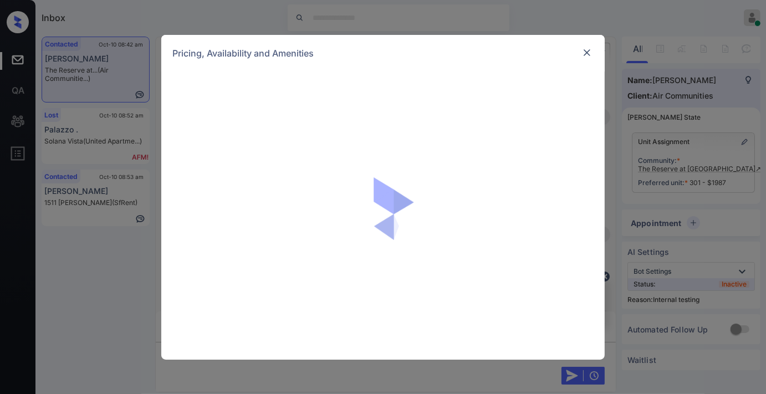
scroll to position [2184, 0]
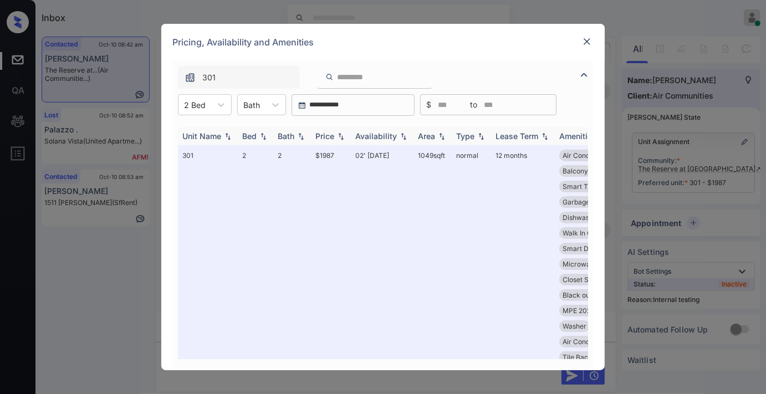
click at [335, 134] on div "Price" at bounding box center [330, 135] width 31 height 9
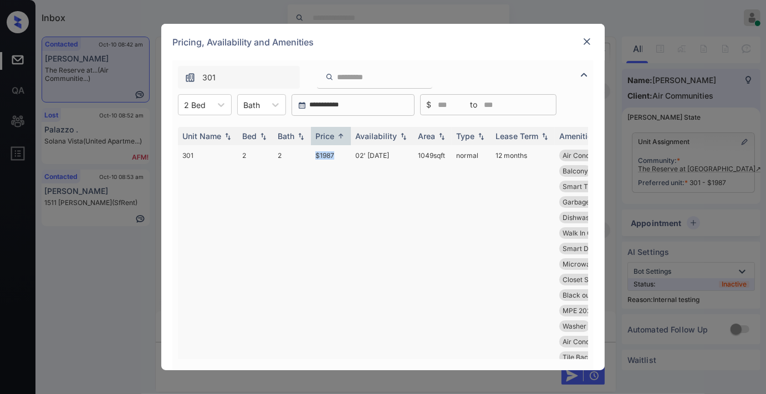
drag, startPoint x: 340, startPoint y: 148, endPoint x: 292, endPoint y: 151, distance: 48.3
click at [292, 151] on tr "301 2 2 $1987 02' [DATE] sqft normal 12 months Air Conditionin... Dryer Washer …" at bounding box center [467, 357] width 579 height 424
copy tr "$1987"
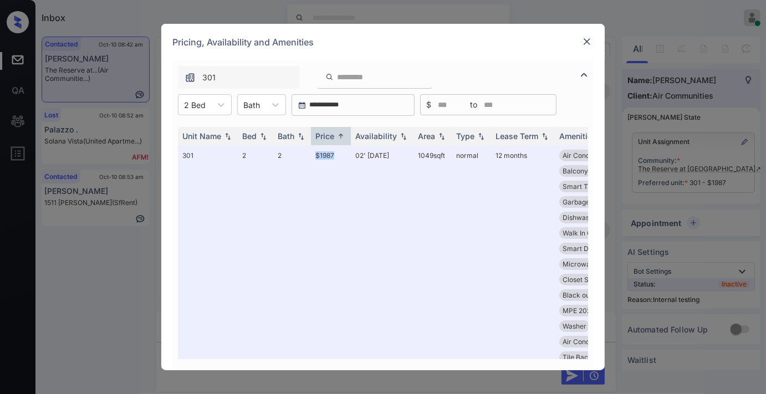
click at [586, 40] on img at bounding box center [587, 41] width 11 height 11
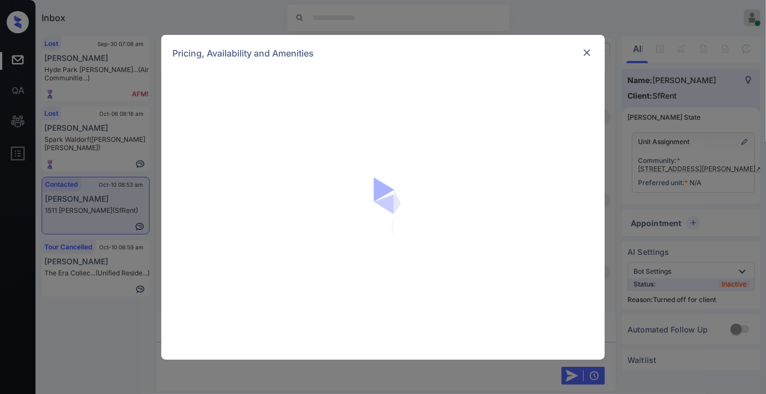
scroll to position [1769, 0]
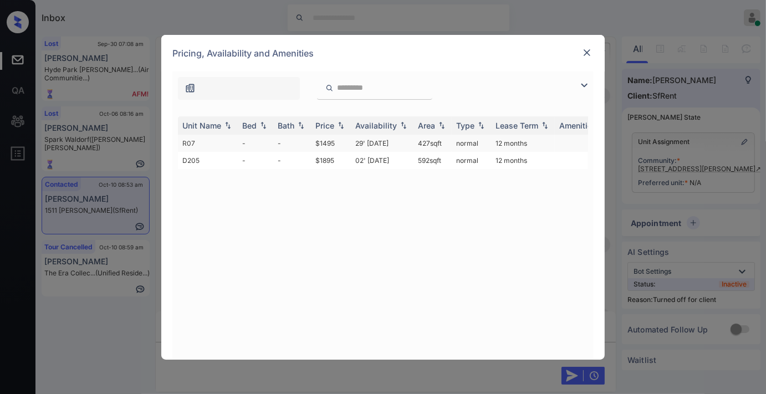
click at [331, 139] on td "$1495" at bounding box center [331, 143] width 40 height 17
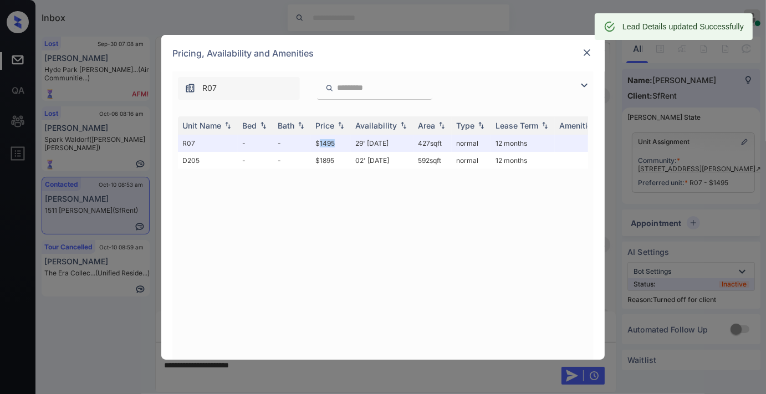
click at [590, 52] on img at bounding box center [587, 52] width 11 height 11
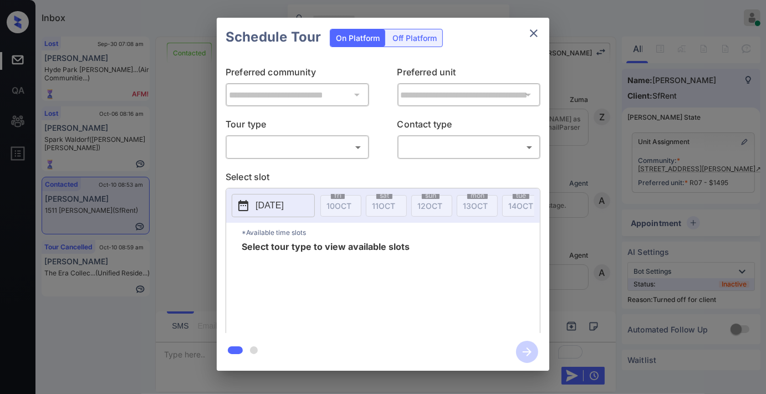
scroll to position [2087, 0]
click at [416, 38] on div "Off Platform" at bounding box center [414, 37] width 55 height 17
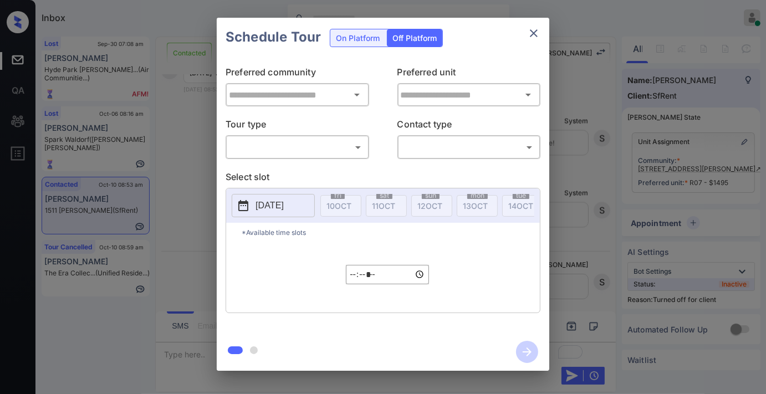
type input "**********"
click at [345, 150] on body "Inbox Samantha Soliven Online Set yourself offline Set yourself on break Profil…" at bounding box center [383, 197] width 766 height 394
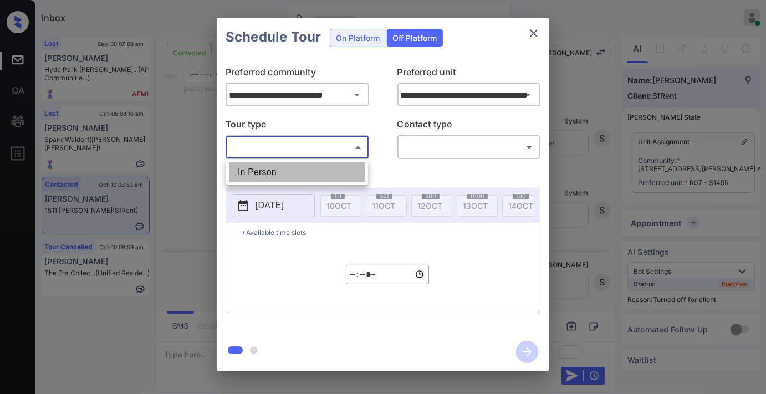
click at [329, 169] on li "In Person" at bounding box center [297, 172] width 136 height 20
type input "********"
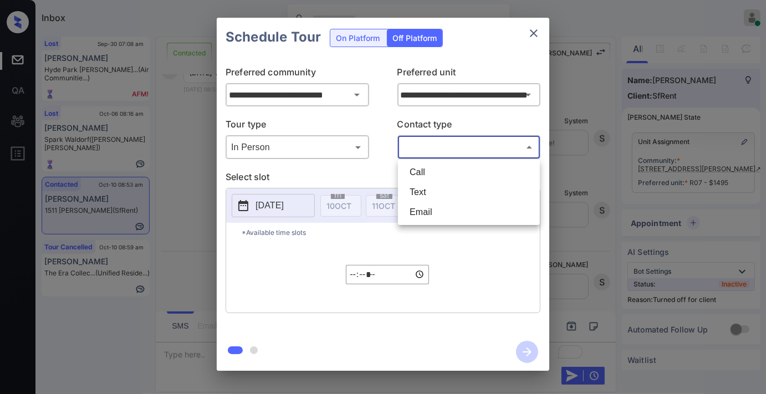
click at [463, 142] on body "Inbox Samantha Soliven Online Set yourself offline Set yourself on break Profil…" at bounding box center [383, 197] width 766 height 394
click at [450, 187] on li "Text" at bounding box center [469, 192] width 136 height 20
type input "****"
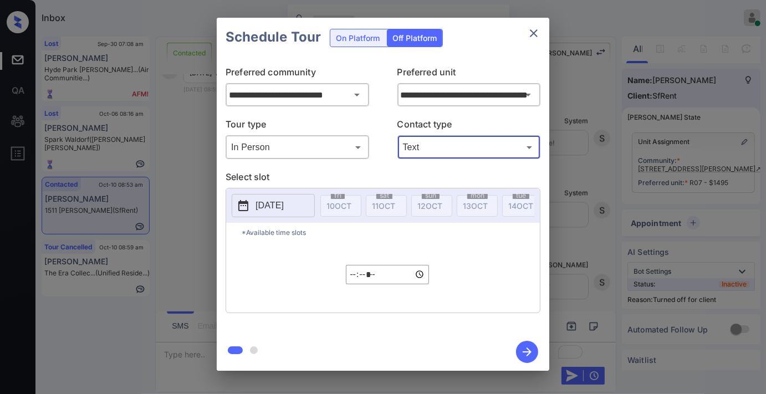
click at [261, 202] on p "[DATE]" at bounding box center [270, 205] width 28 height 13
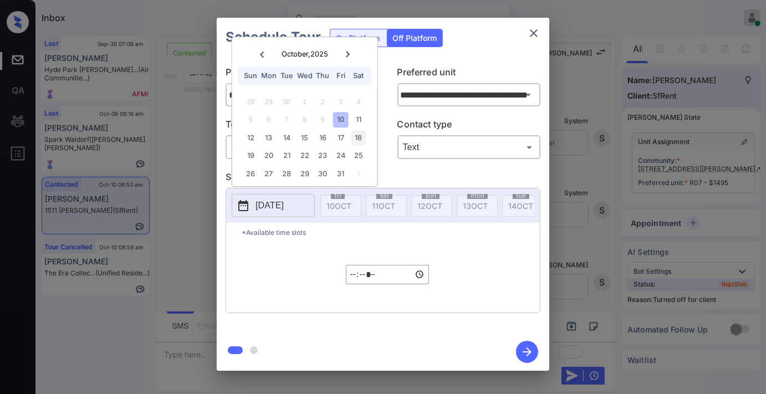
click at [359, 130] on div "18" at bounding box center [358, 137] width 15 height 15
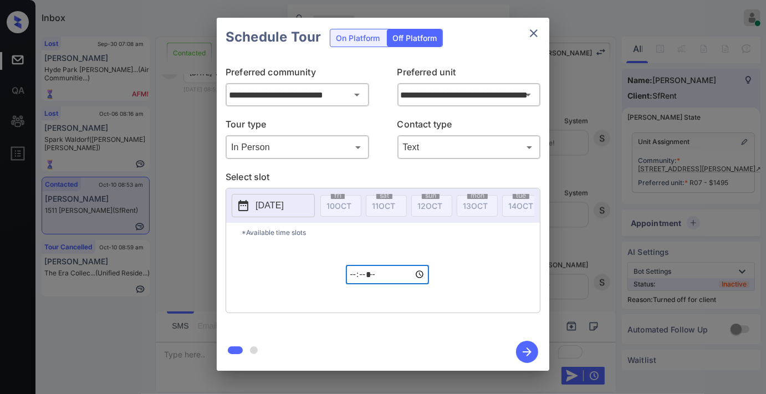
click at [358, 282] on input "*****" at bounding box center [387, 274] width 83 height 19
type input "*****"
click at [525, 350] on icon "button" at bounding box center [527, 352] width 22 height 22
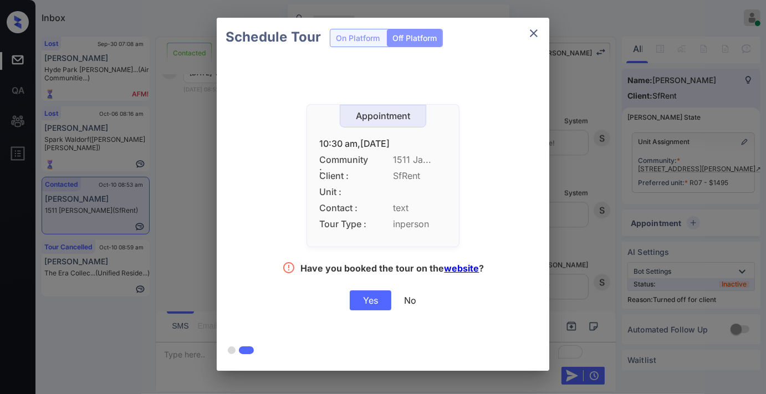
click at [361, 294] on div "Yes" at bounding box center [371, 300] width 42 height 20
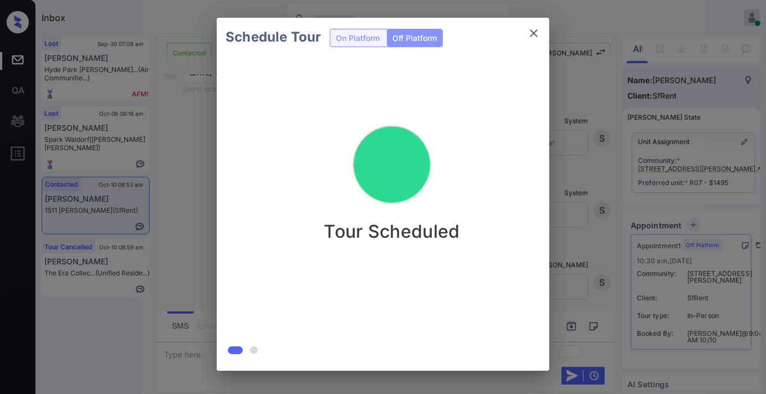
click at [534, 36] on icon "close" at bounding box center [533, 33] width 13 height 13
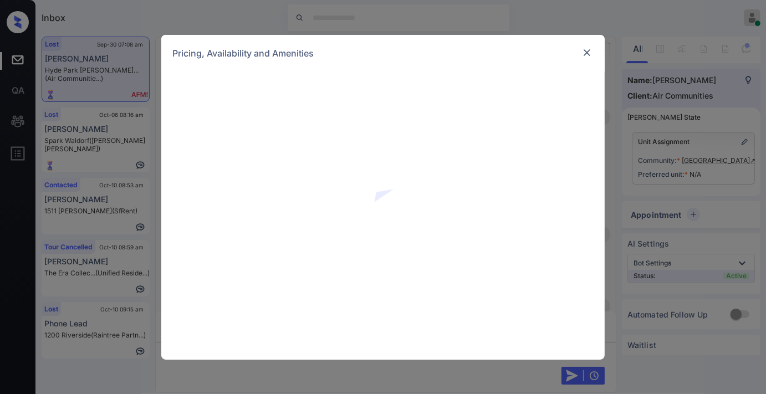
scroll to position [1931, 0]
click at [589, 46] on div at bounding box center [586, 52] width 13 height 13
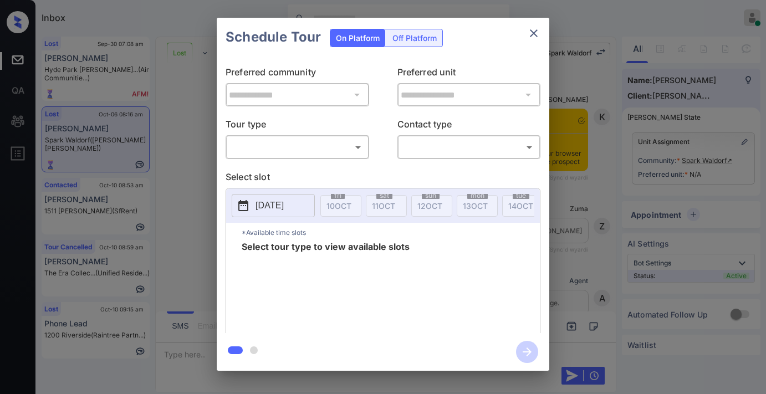
click at [355, 139] on body "Inbox Samantha Soliven Online Set yourself offline Set yourself on break Profil…" at bounding box center [383, 197] width 766 height 394
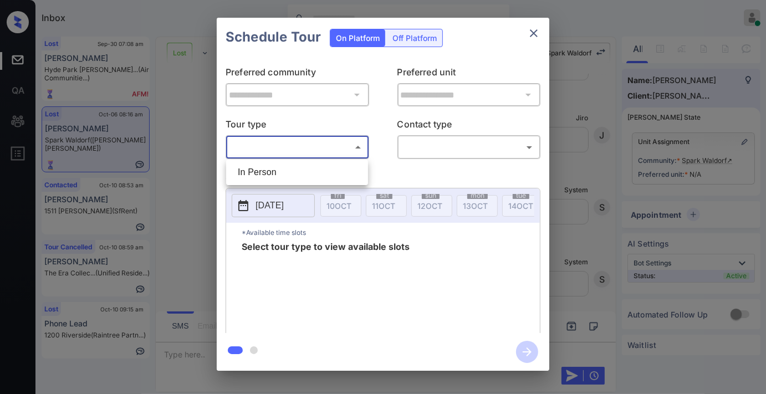
click at [334, 170] on li "In Person" at bounding box center [297, 172] width 136 height 20
type input "********"
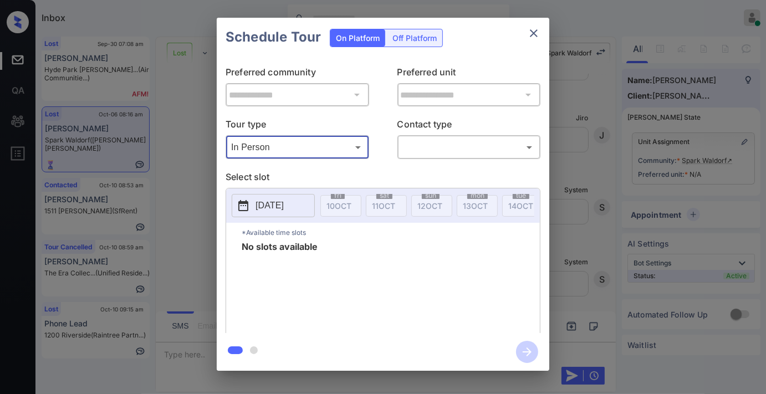
click at [534, 23] on button "close" at bounding box center [534, 33] width 22 height 22
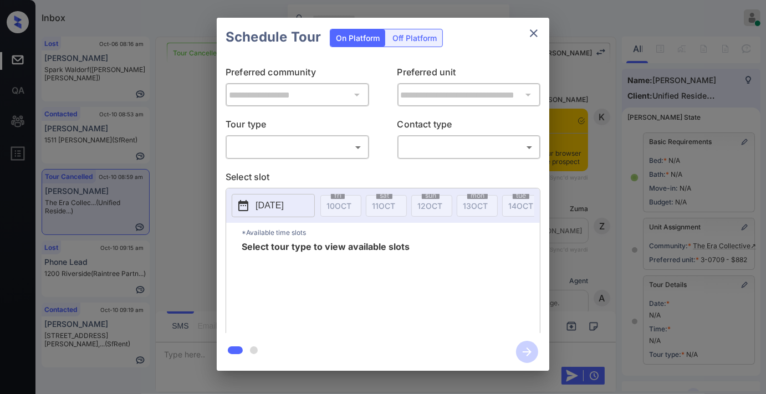
click at [350, 150] on body "Inbox [PERSON_NAME] Online Set yourself offline Set yourself on break Profile S…" at bounding box center [383, 197] width 766 height 394
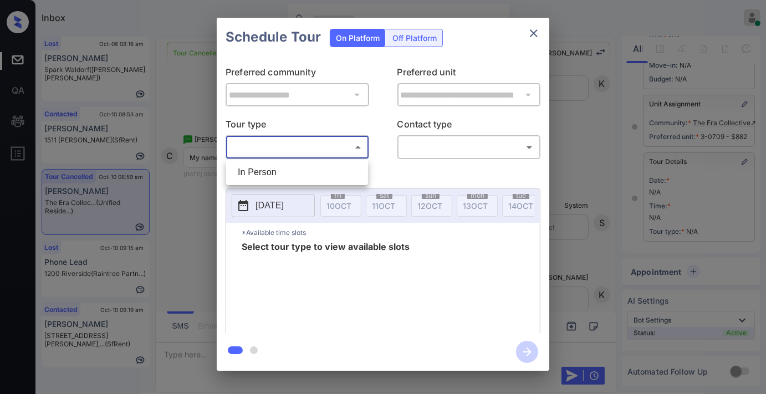
click at [335, 173] on li "In Person" at bounding box center [297, 172] width 136 height 20
type input "********"
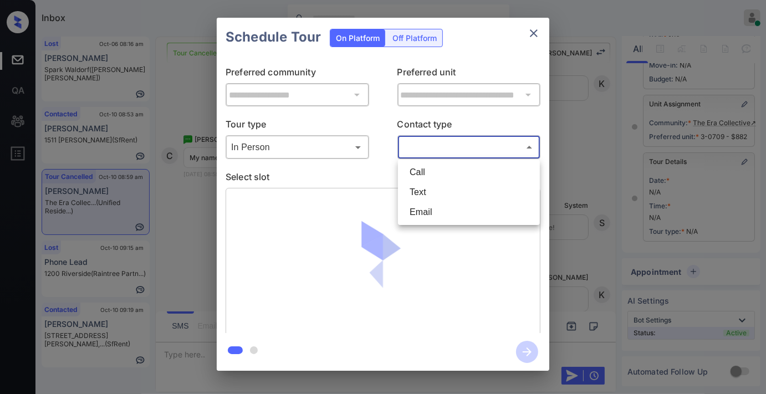
click at [433, 142] on body "Inbox [PERSON_NAME] Online Set yourself offline Set yourself on break Profile S…" at bounding box center [383, 197] width 766 height 394
click at [445, 196] on li "Text" at bounding box center [469, 192] width 136 height 20
type input "****"
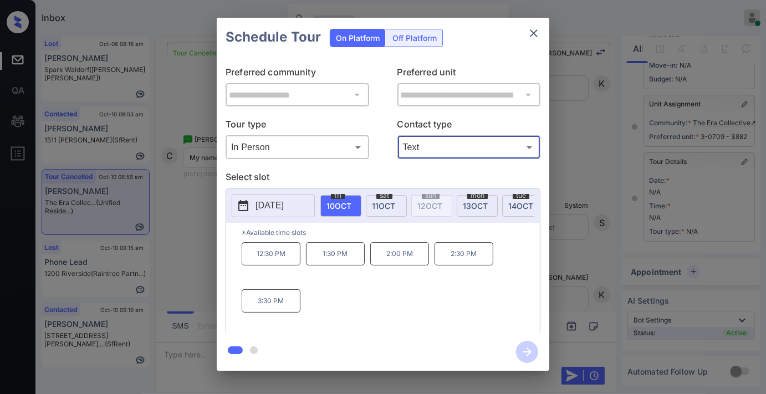
click at [287, 257] on p "12:30 PM" at bounding box center [271, 253] width 59 height 23
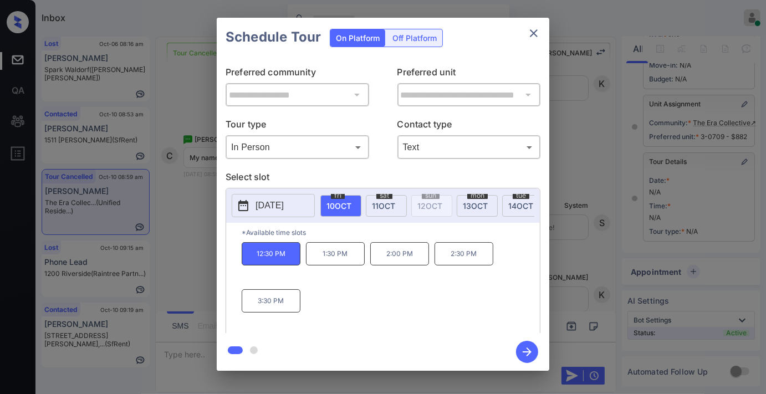
click at [528, 356] on icon "button" at bounding box center [527, 352] width 22 height 22
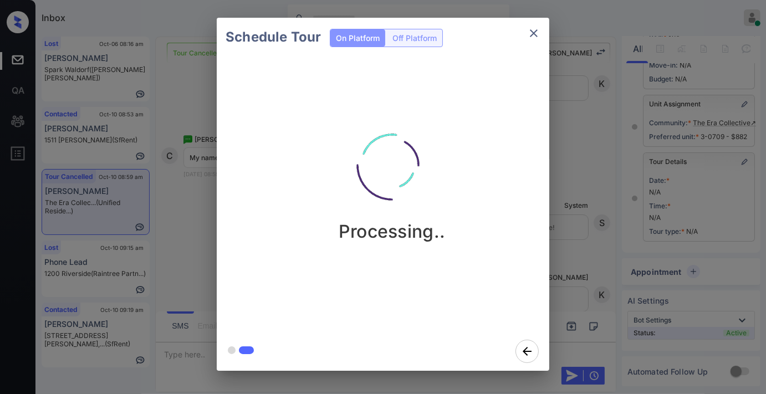
drag, startPoint x: 459, startPoint y: 134, endPoint x: 451, endPoint y: 135, distance: 7.9
click at [459, 134] on div "Processing.." at bounding box center [392, 176] width 333 height 132
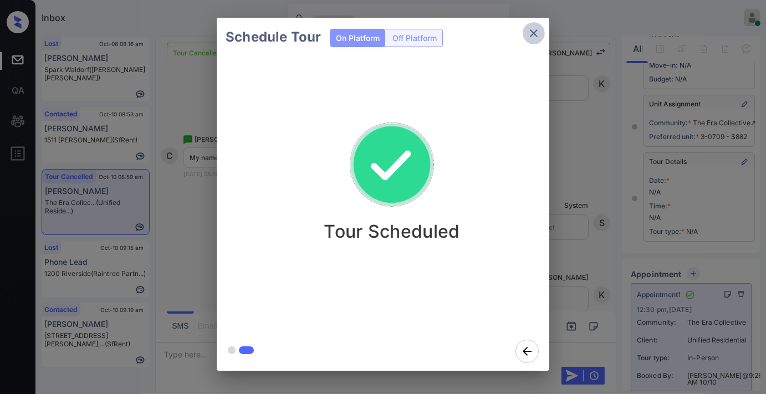
click at [533, 34] on icon "close" at bounding box center [534, 33] width 8 height 8
